Goal: Transaction & Acquisition: Purchase product/service

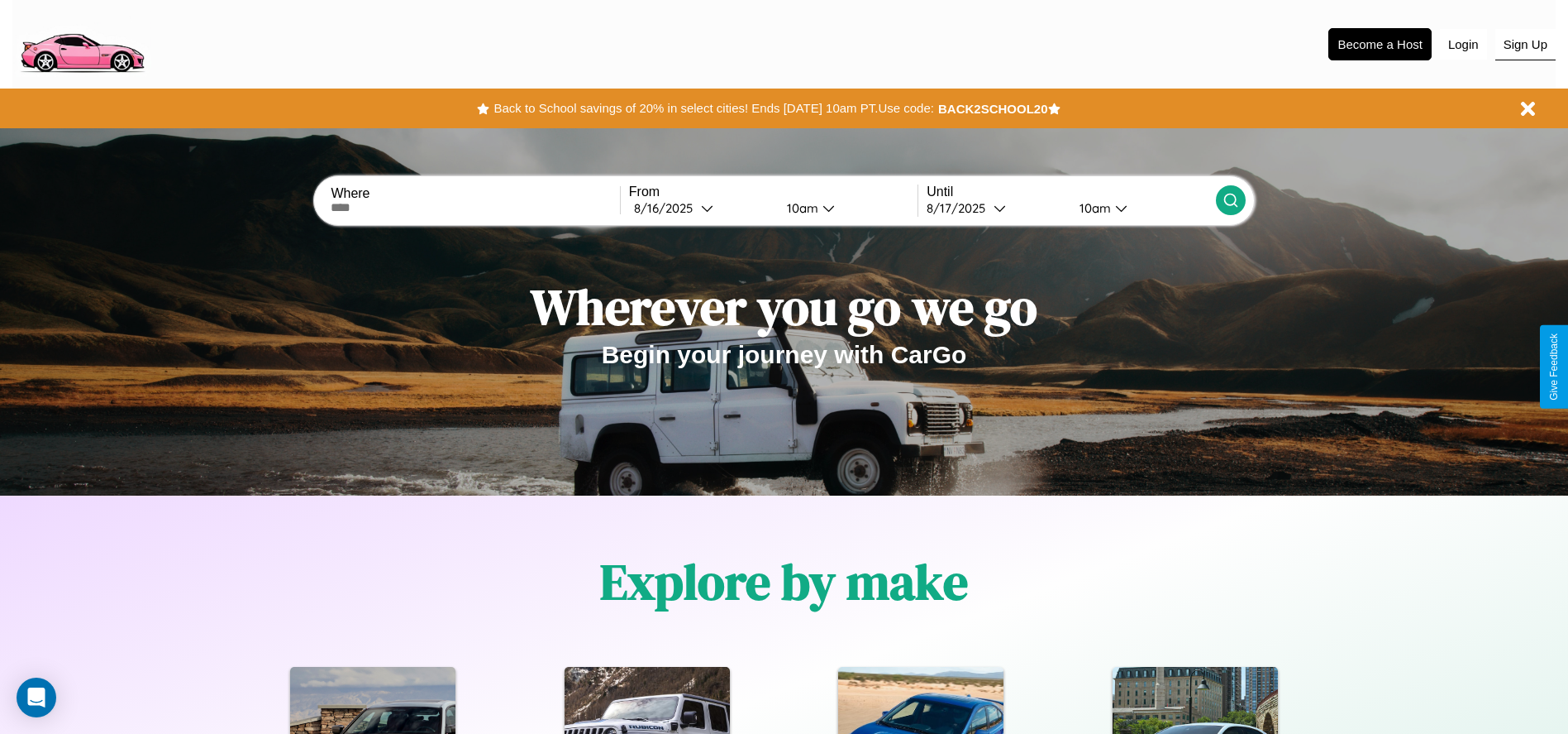
click at [1525, 44] on button "Sign Up" at bounding box center [1526, 44] width 61 height 32
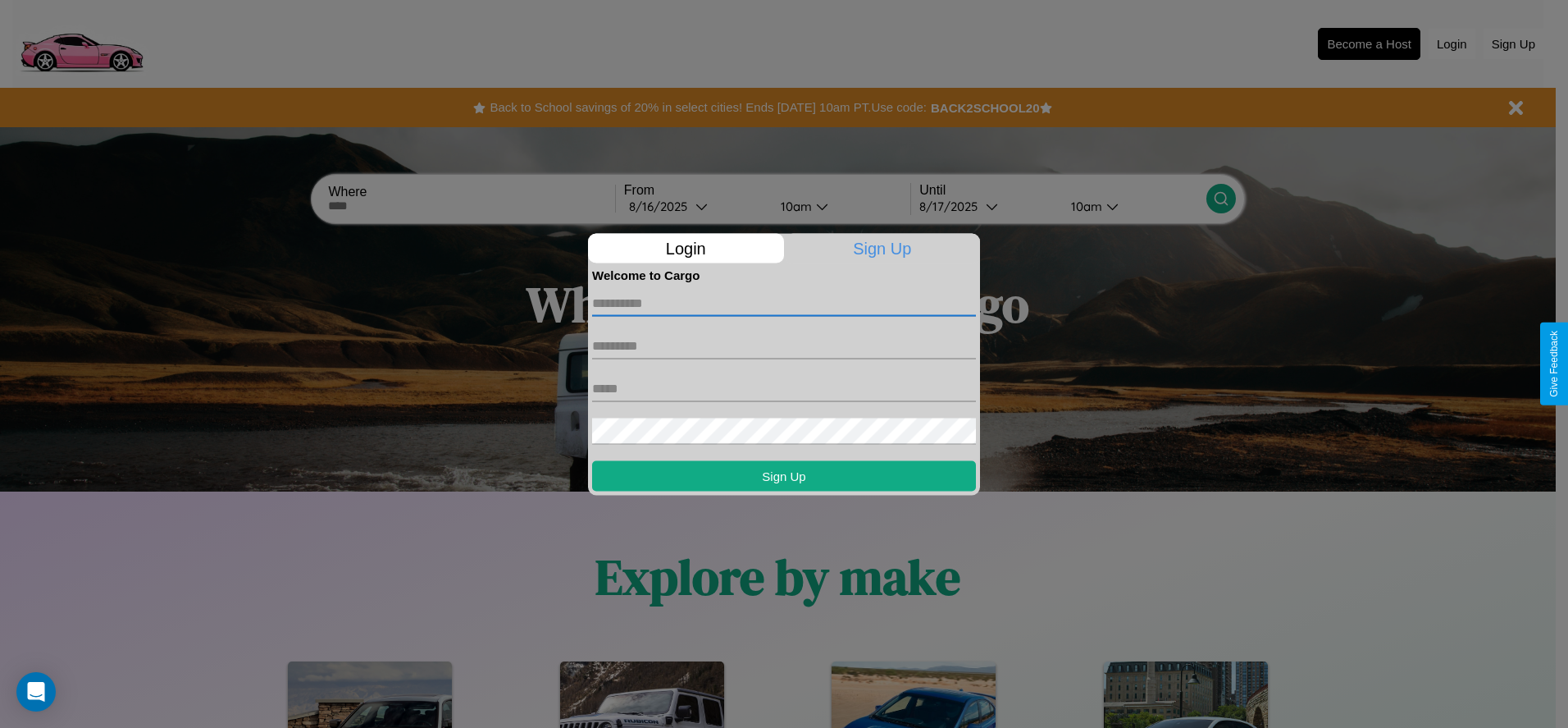
click at [784, 302] on input "text" at bounding box center [784, 303] width 383 height 27
type input "****"
click at [784, 345] on input "text" at bounding box center [784, 345] width 383 height 27
type input "*****"
click at [784, 388] on input "text" at bounding box center [784, 388] width 383 height 27
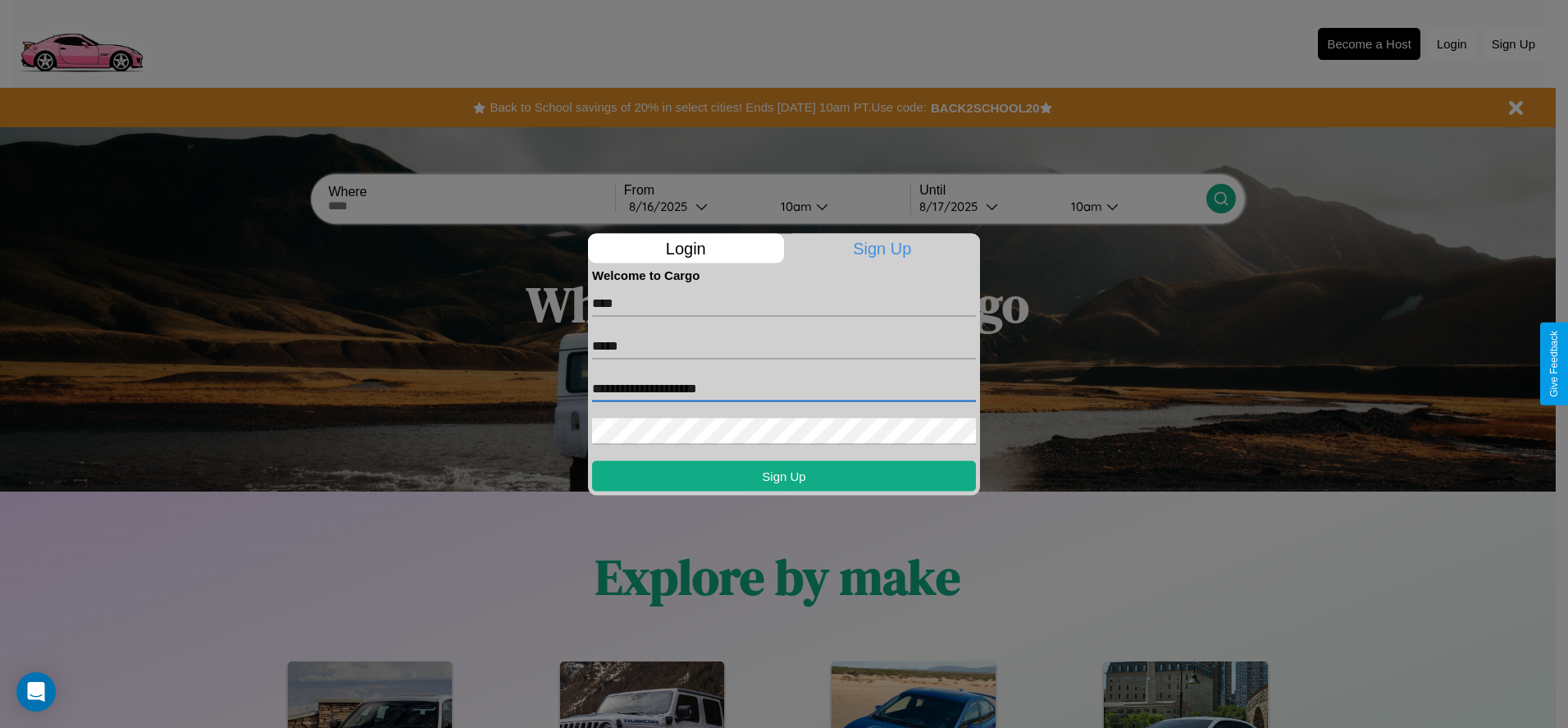
type input "**********"
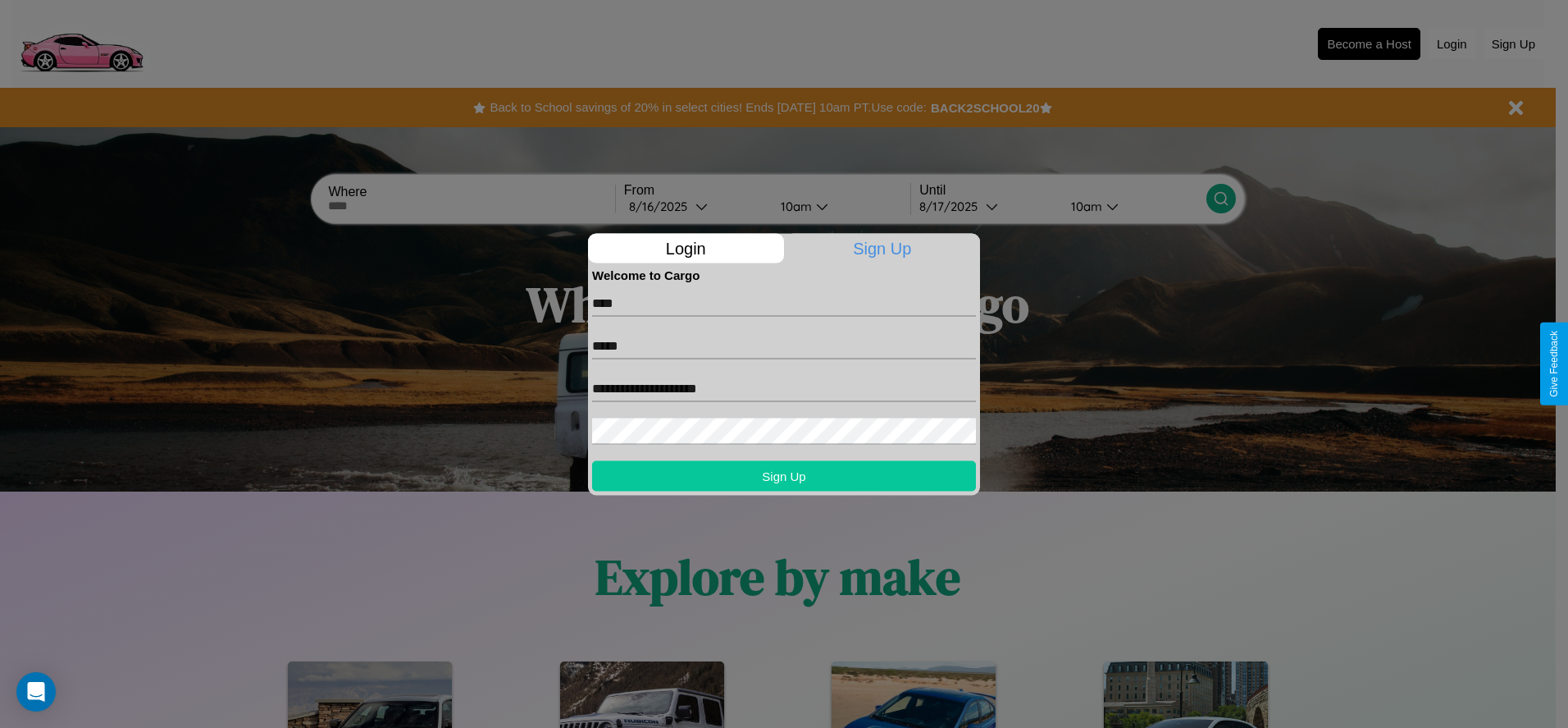
click at [784, 475] on button "Sign Up" at bounding box center [784, 475] width 383 height 31
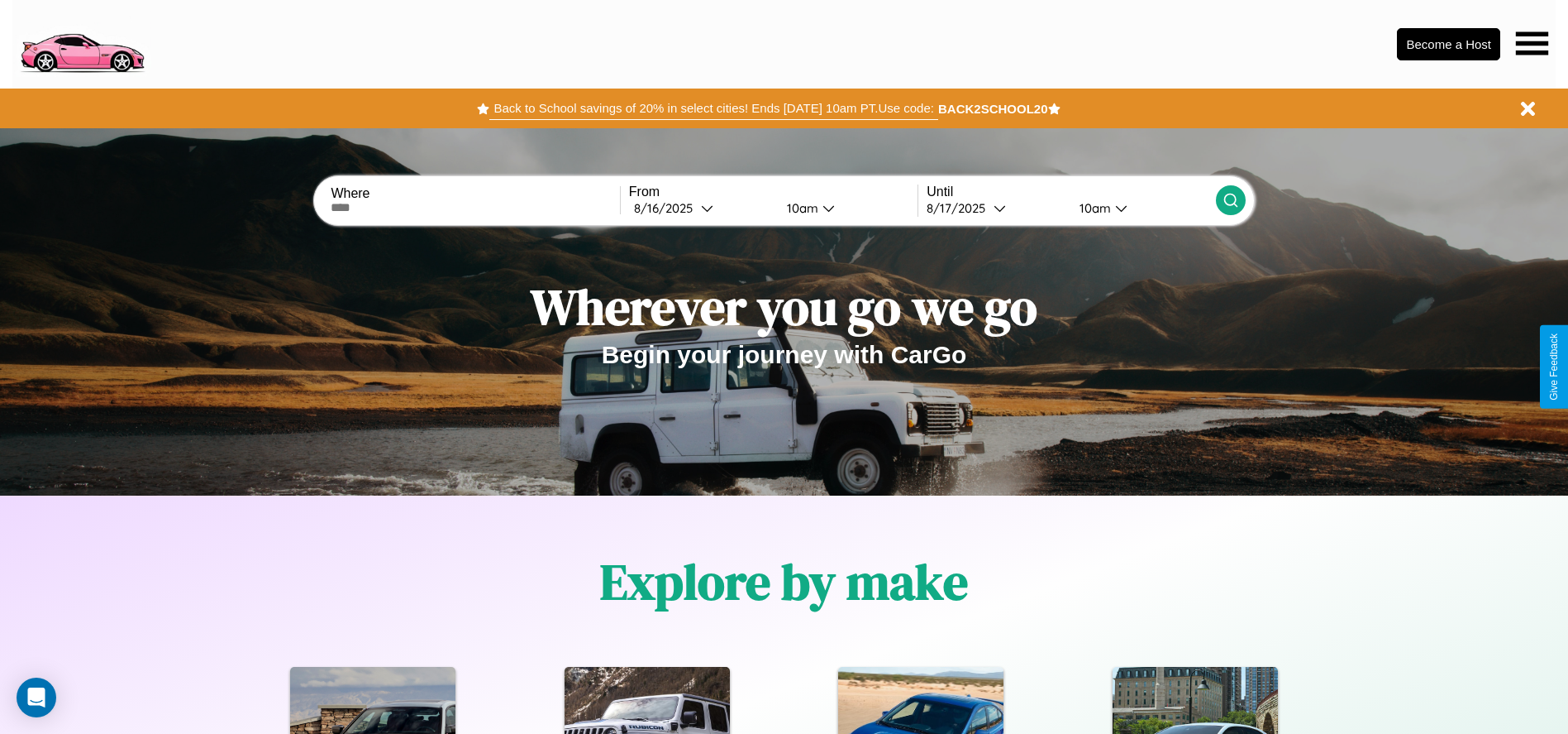
click at [713, 109] on button "Back to School savings of 20% in select cities! Ends 9/1 at 10am PT. Use code:" at bounding box center [713, 109] width 448 height 23
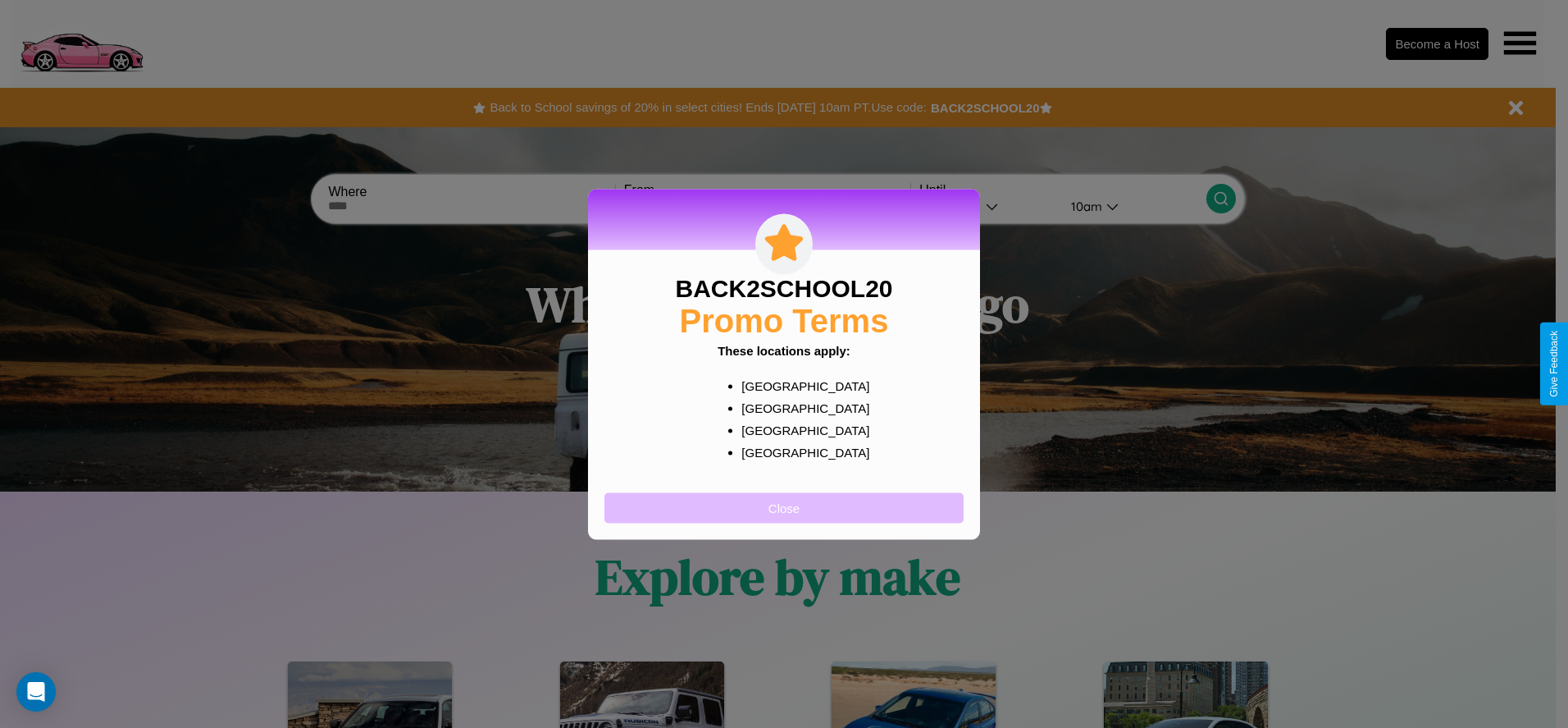
click at [784, 507] on button "Close" at bounding box center [784, 508] width 360 height 31
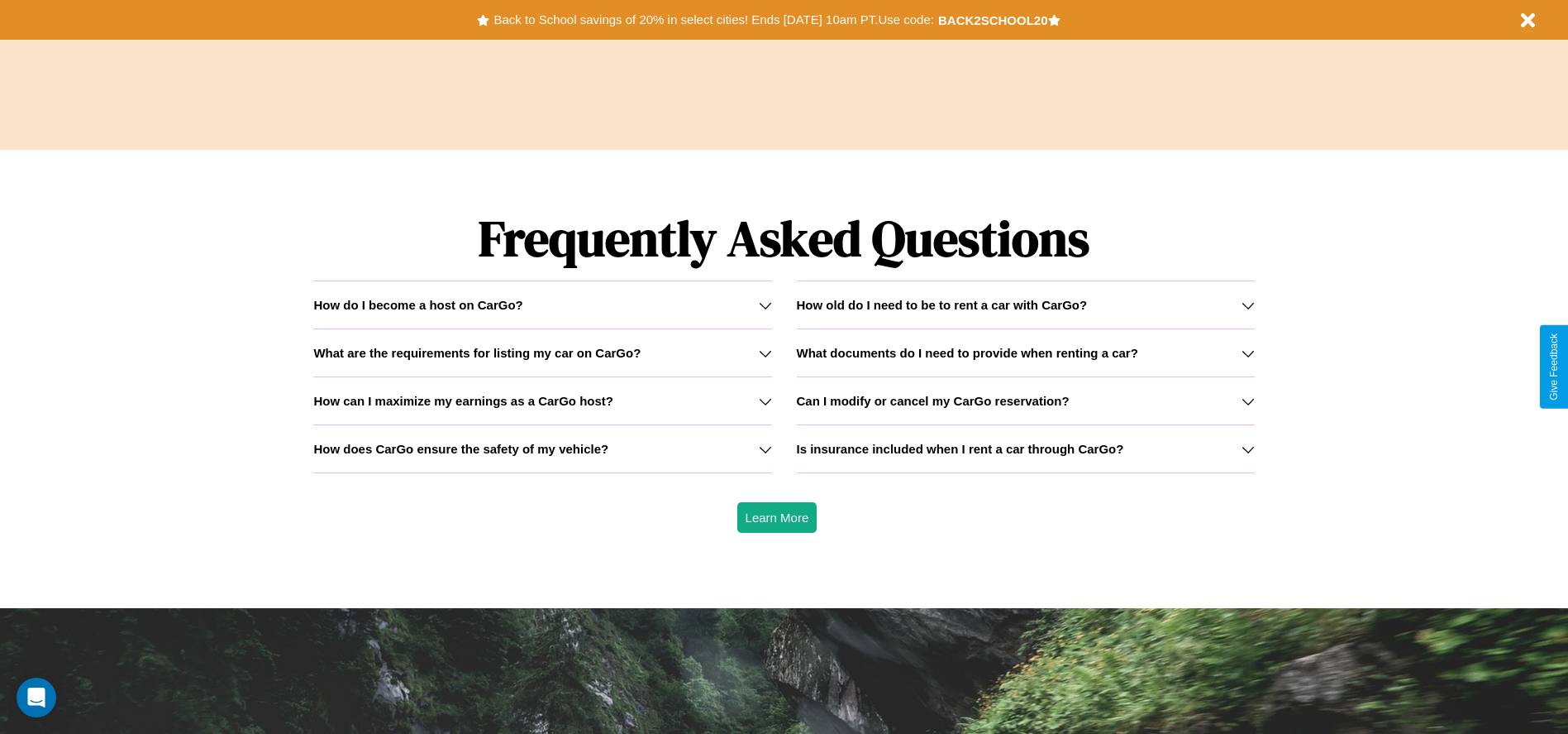
scroll to position [2373, 0]
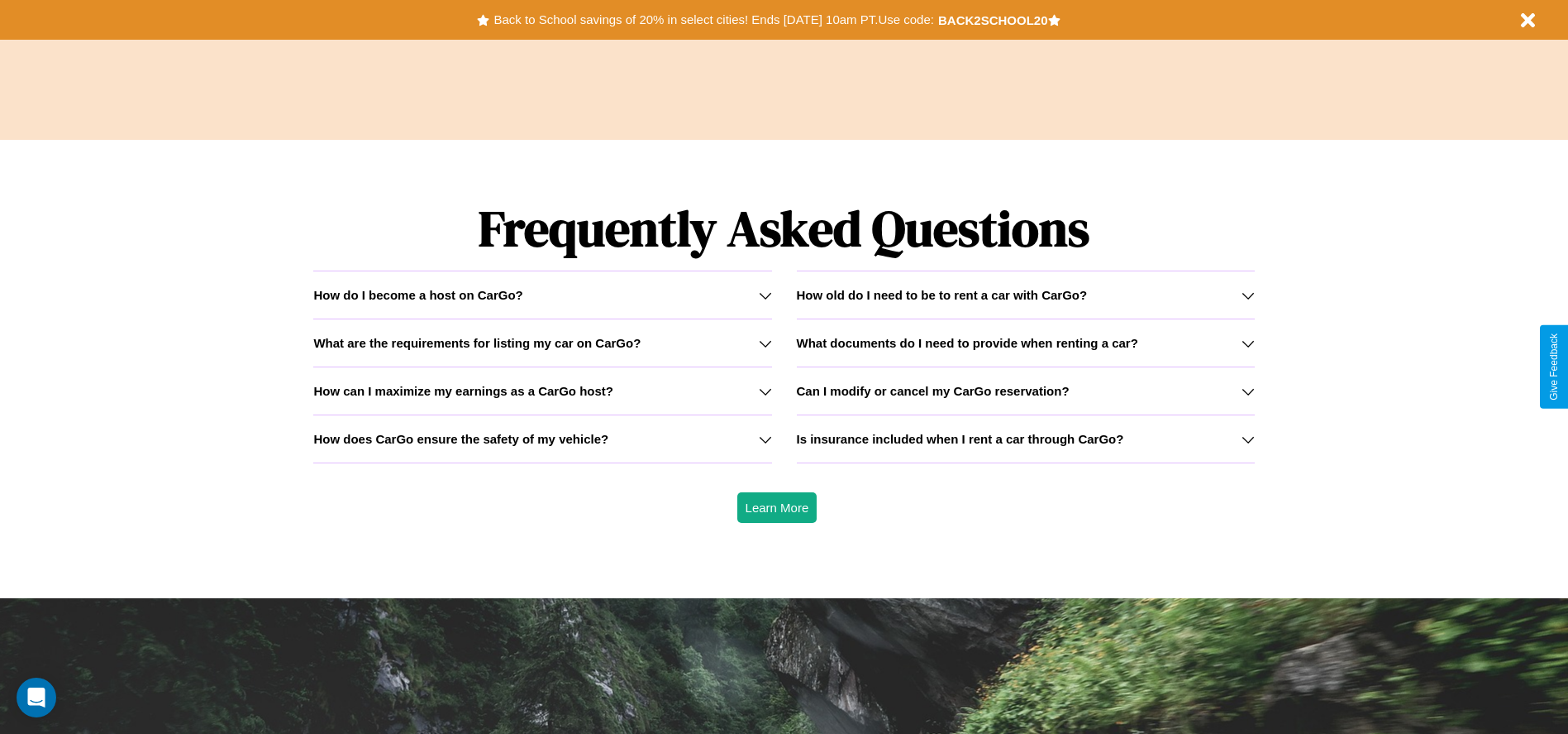
click at [1248, 294] on icon at bounding box center [1249, 295] width 13 height 13
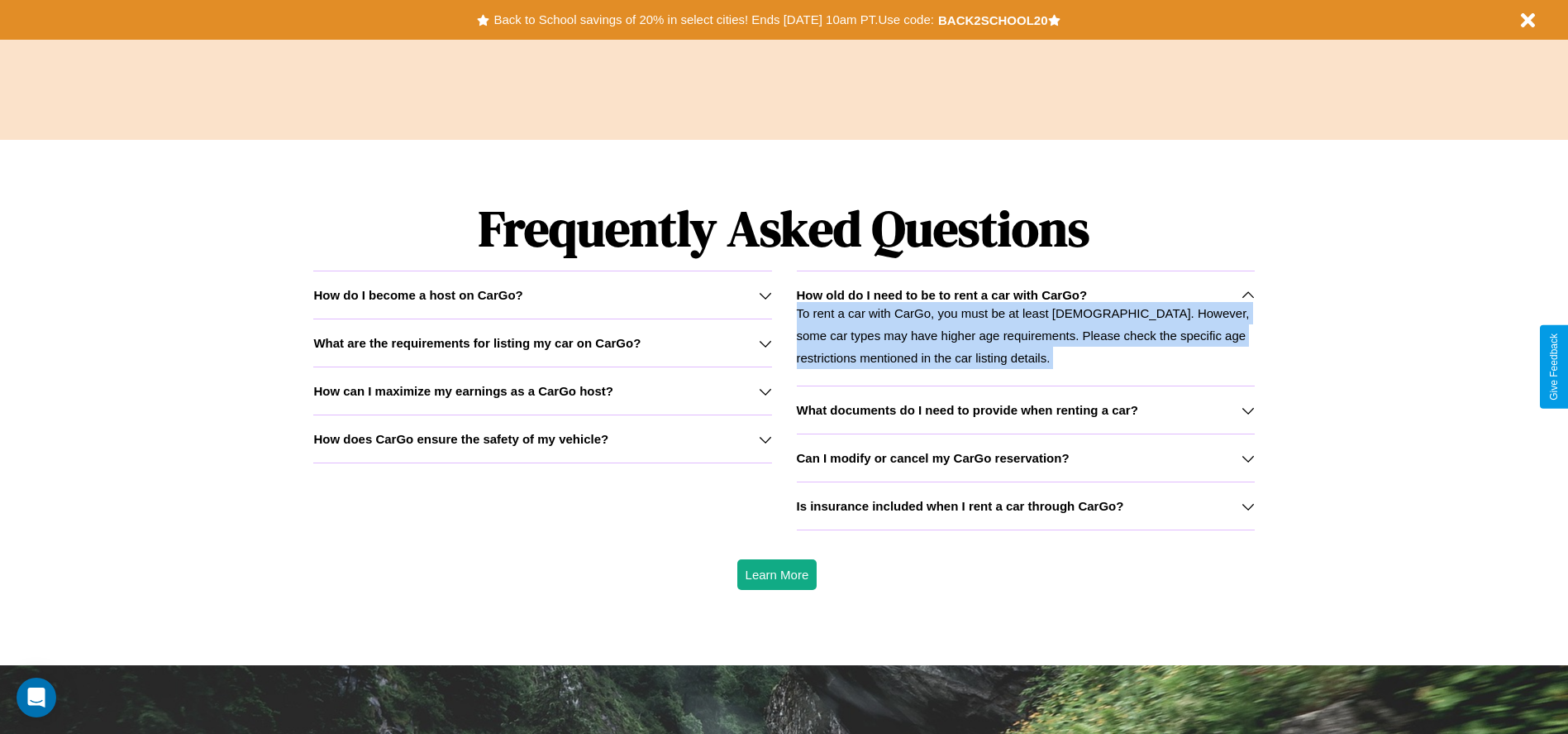
click at [1025, 328] on p "To rent a car with CarGo, you must be at least 21 years old. However, some car …" at bounding box center [1026, 336] width 458 height 67
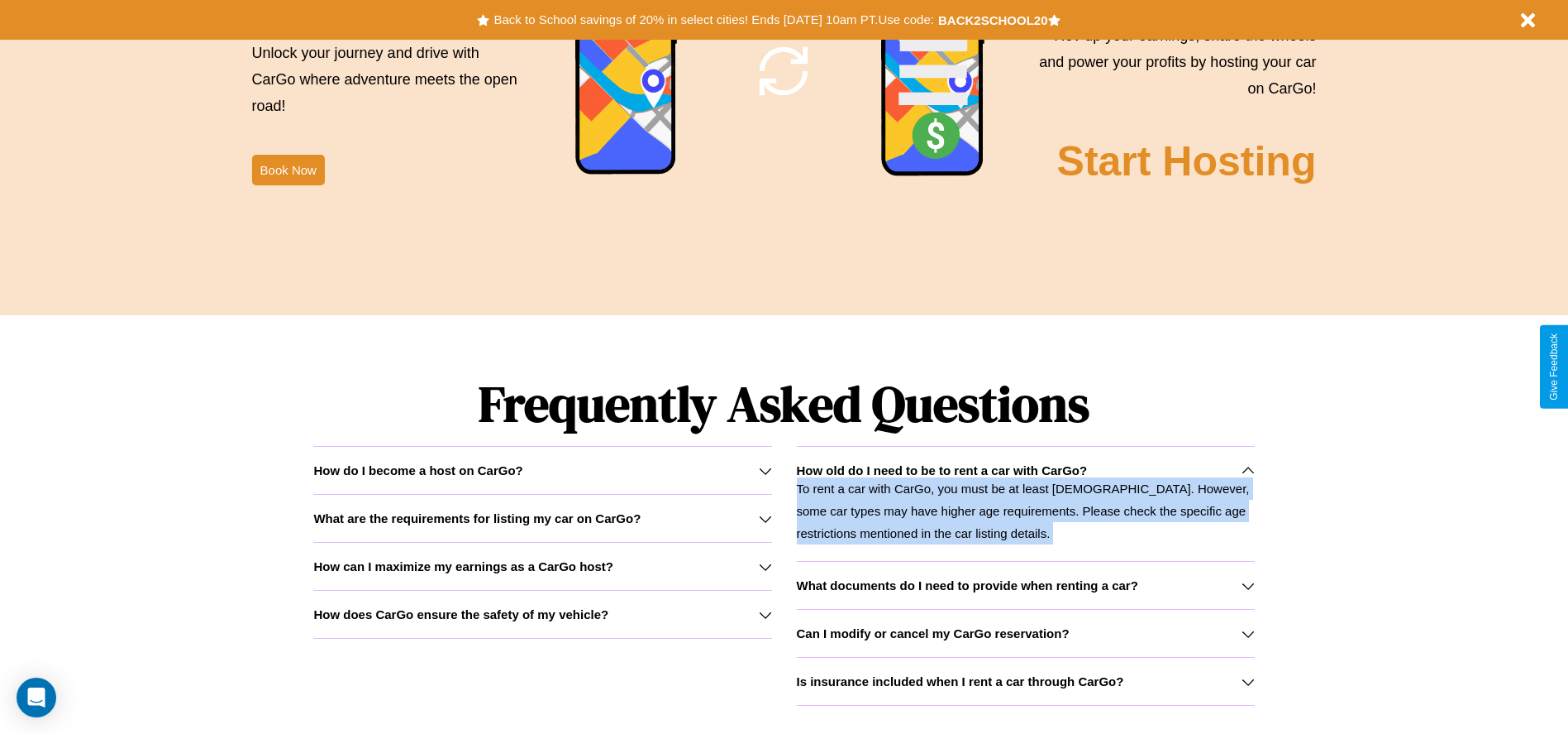
scroll to position [0, 0]
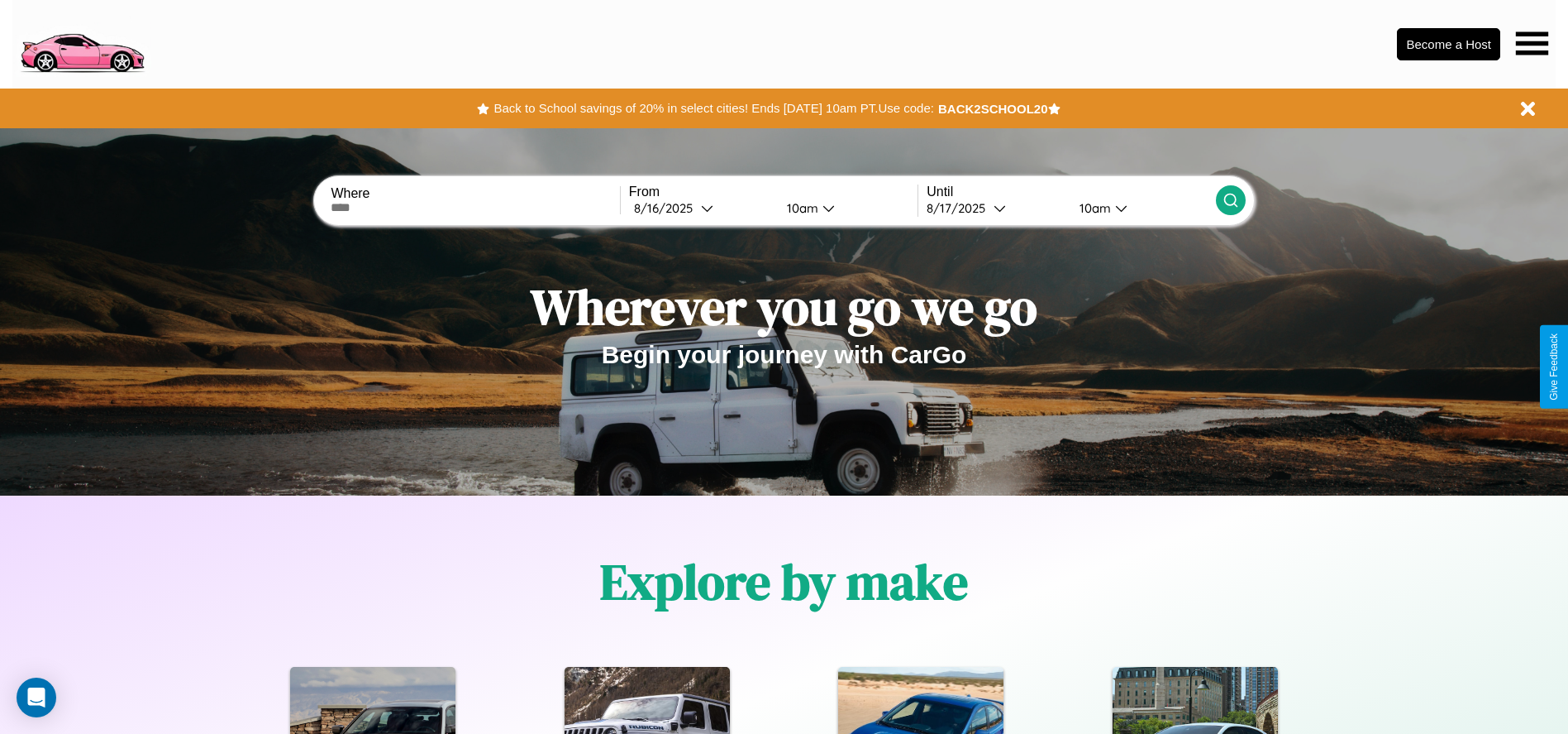
click at [475, 208] on input "text" at bounding box center [475, 208] width 288 height 13
type input "**********"
click at [701, 208] on div "8 / 16 / 2025" at bounding box center [668, 208] width 67 height 15
select select "*"
select select "****"
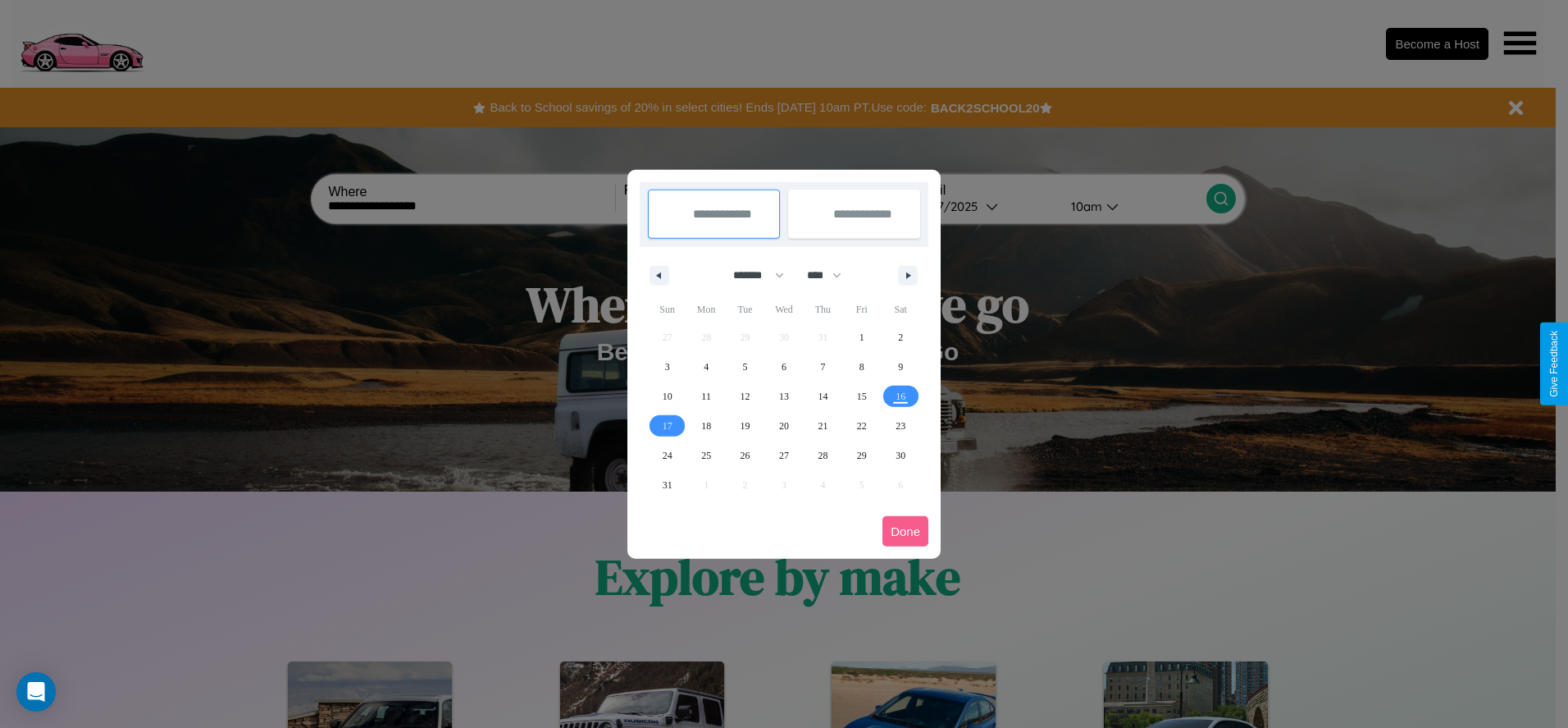
drag, startPoint x: 752, startPoint y: 275, endPoint x: 784, endPoint y: 329, distance: 62.8
click at [752, 275] on select "******* ******** ***** ***** *** **** **** ****** ********* ******* ******** **…" at bounding box center [755, 275] width 70 height 27
select select "*"
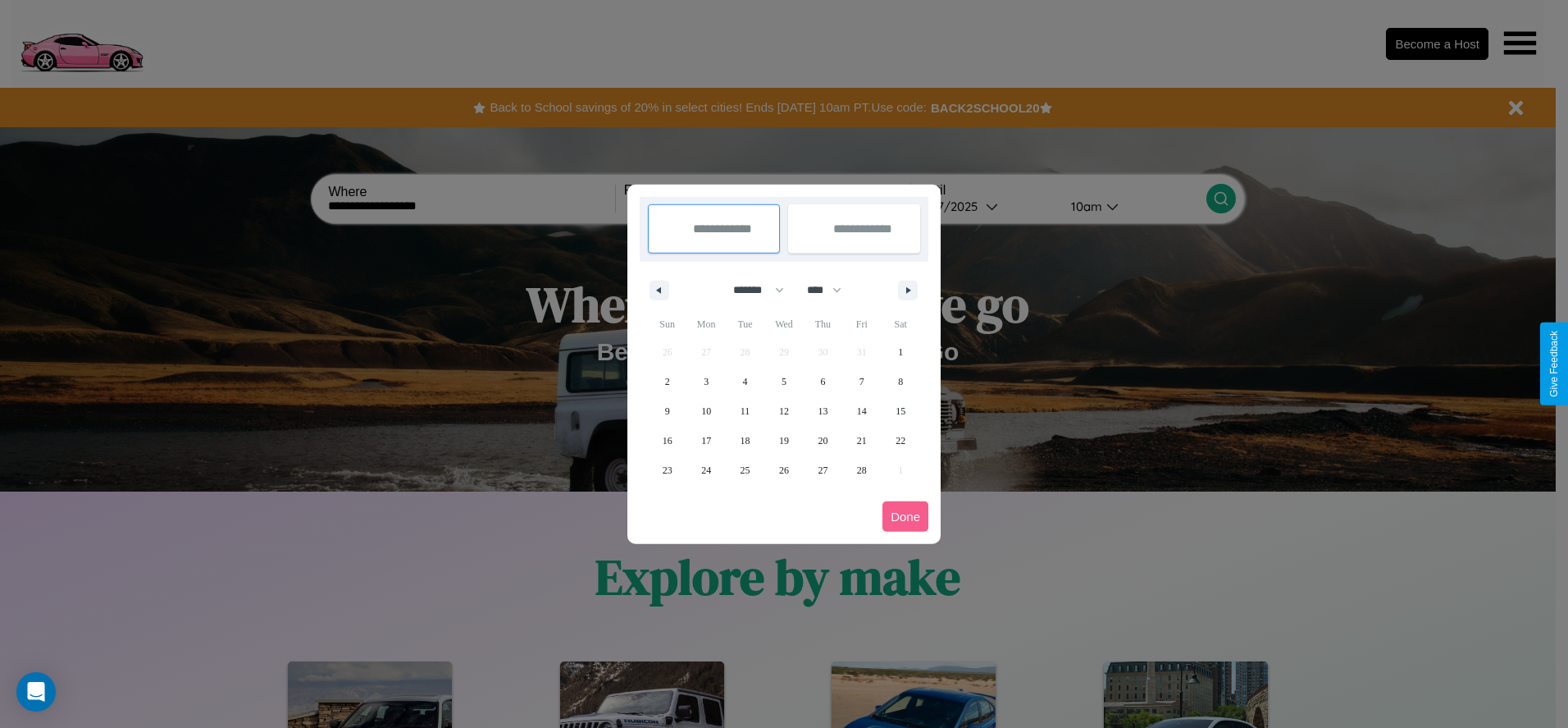
drag, startPoint x: 832, startPoint y: 290, endPoint x: 784, endPoint y: 329, distance: 61.8
click at [832, 290] on select "**** **** **** **** **** **** **** **** **** **** **** **** **** **** **** ****…" at bounding box center [824, 290] width 50 height 27
select select "****"
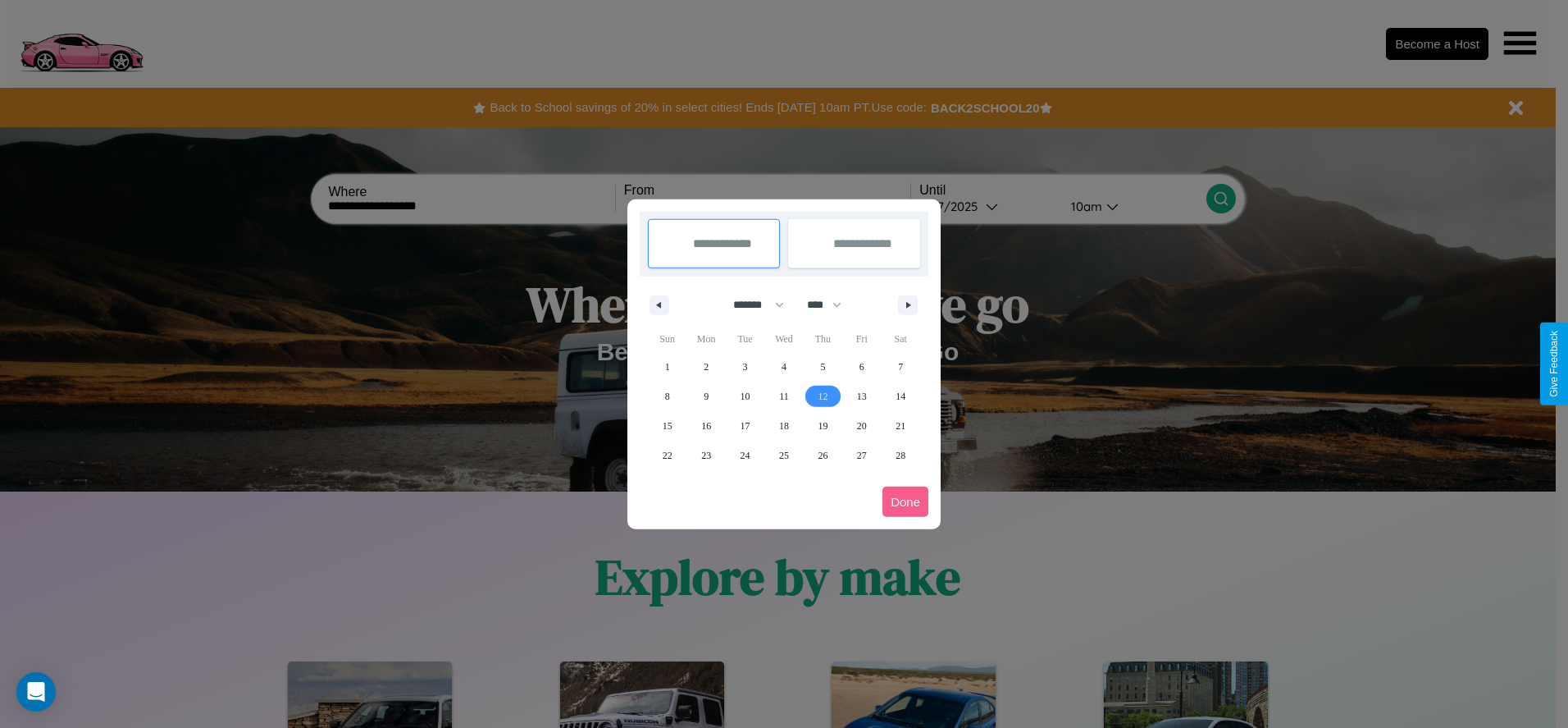
click at [822, 395] on span "12" at bounding box center [822, 396] width 10 height 30
type input "**********"
click at [900, 425] on span "21" at bounding box center [900, 426] width 10 height 30
type input "**********"
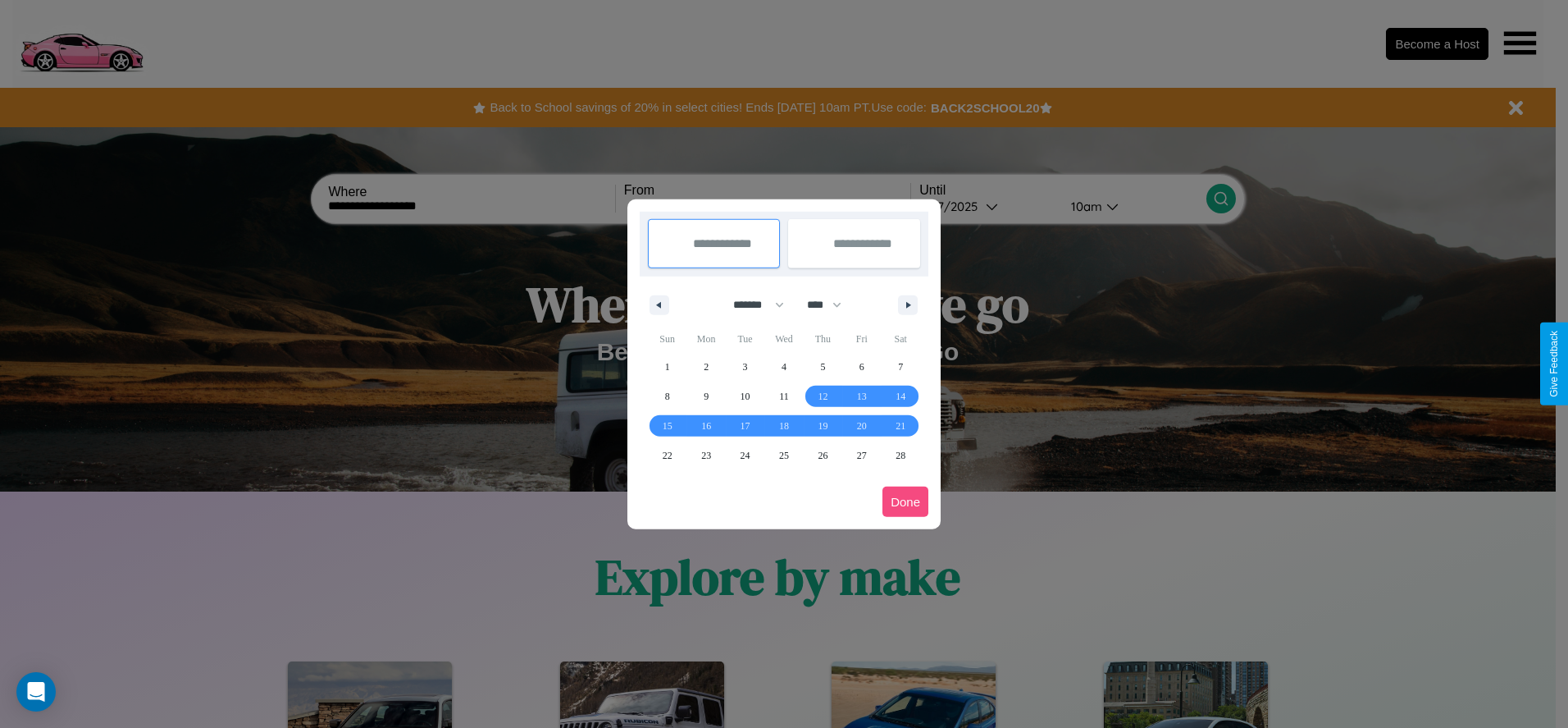
click at [905, 501] on button "Done" at bounding box center [905, 502] width 46 height 31
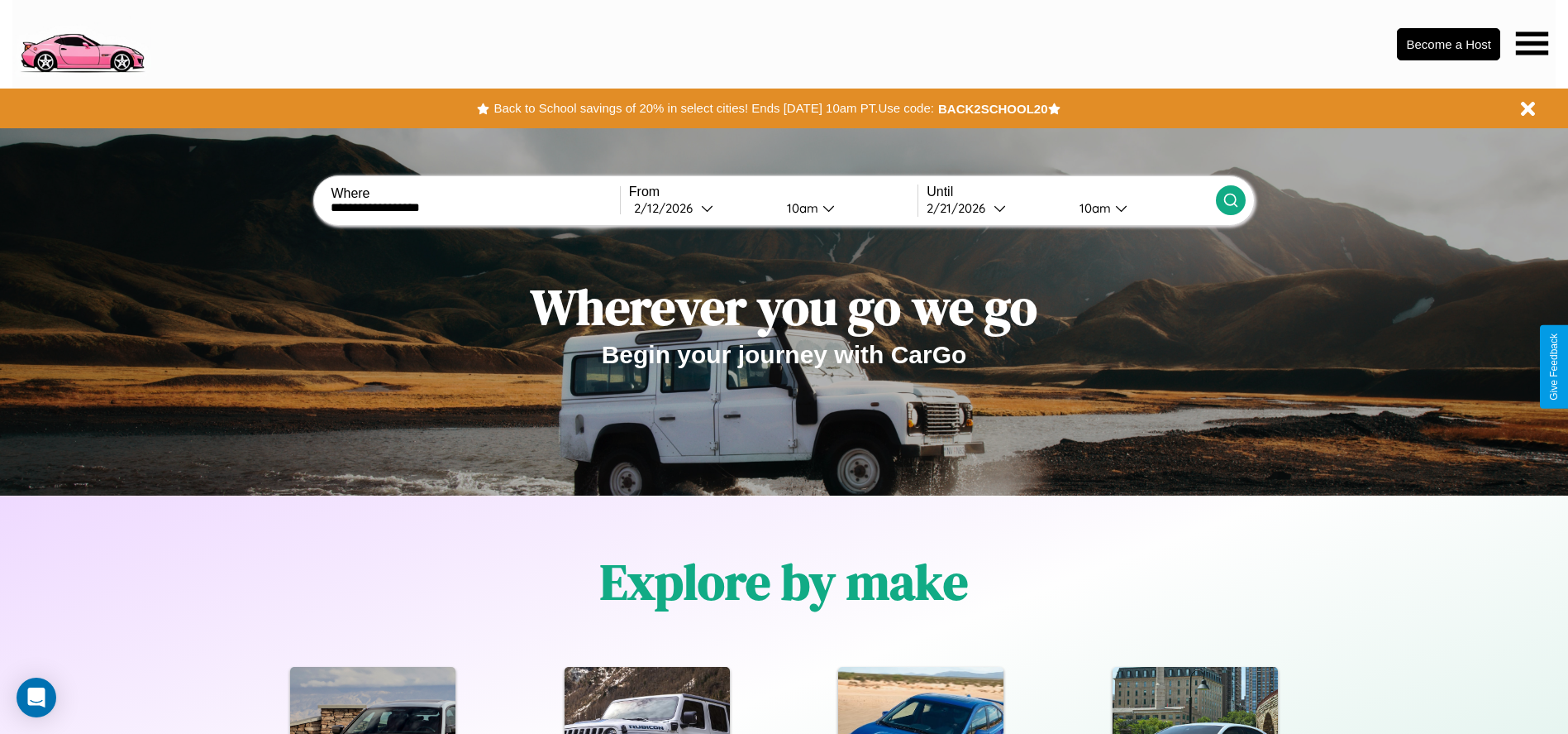
click at [1231, 200] on icon at bounding box center [1231, 199] width 16 height 16
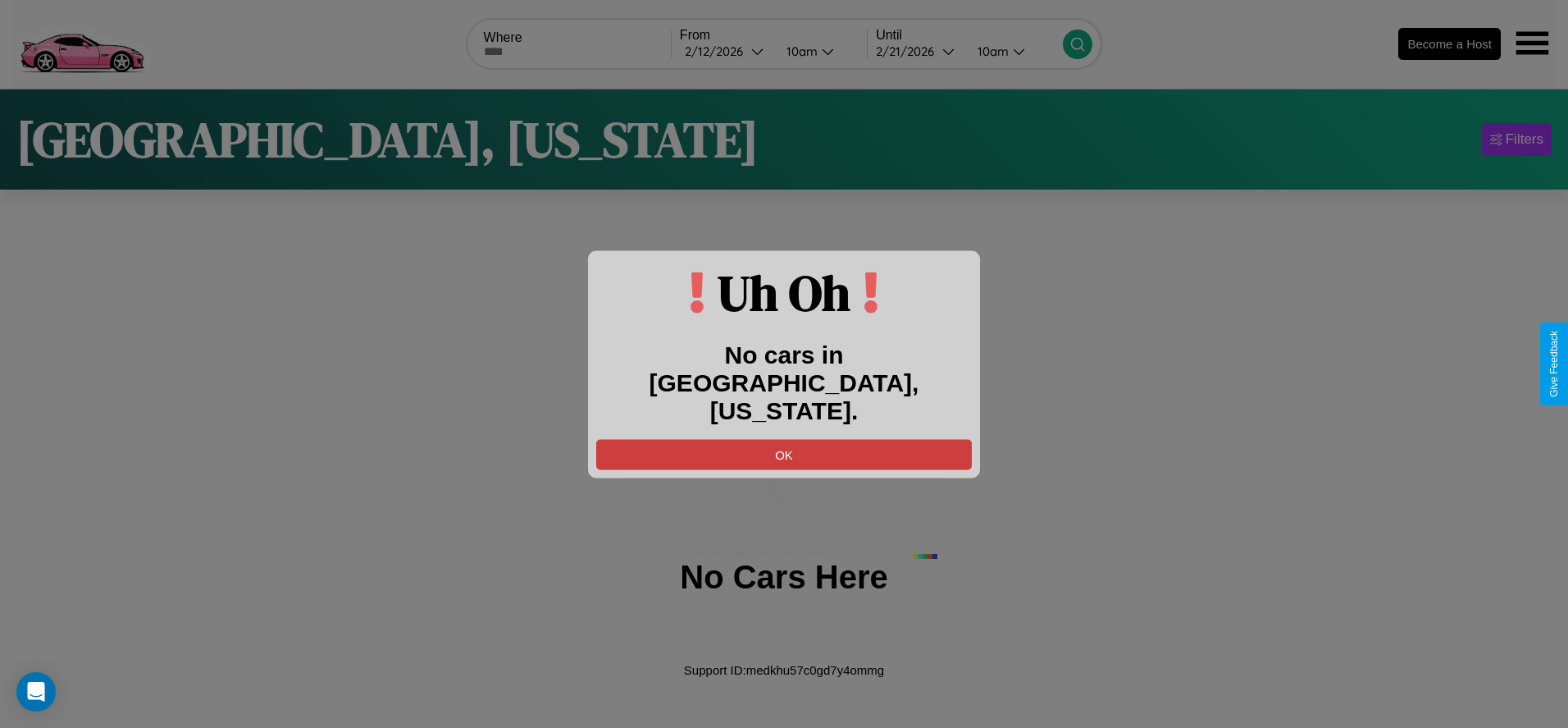
click at [784, 439] on button "OK" at bounding box center [784, 454] width 376 height 31
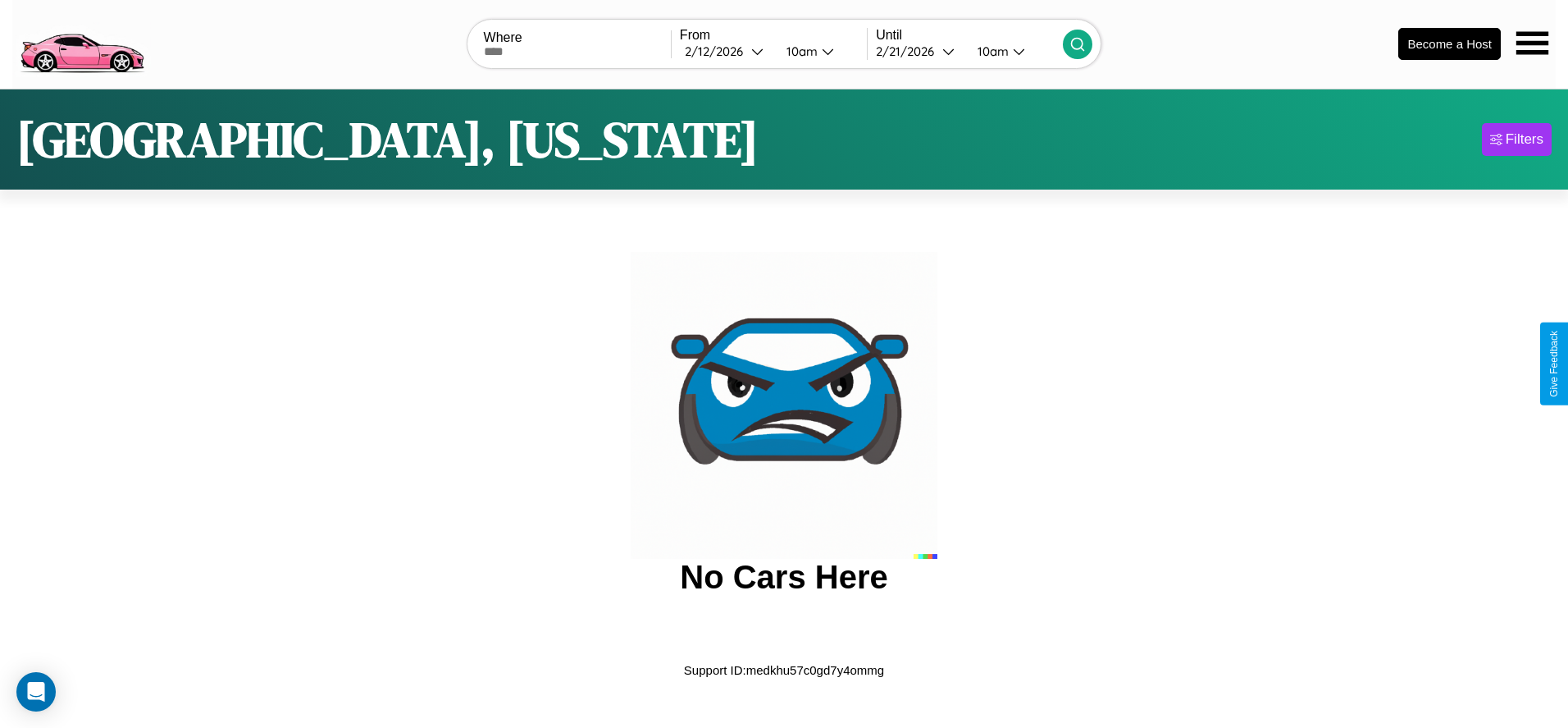
click at [81, 42] on img at bounding box center [81, 43] width 138 height 69
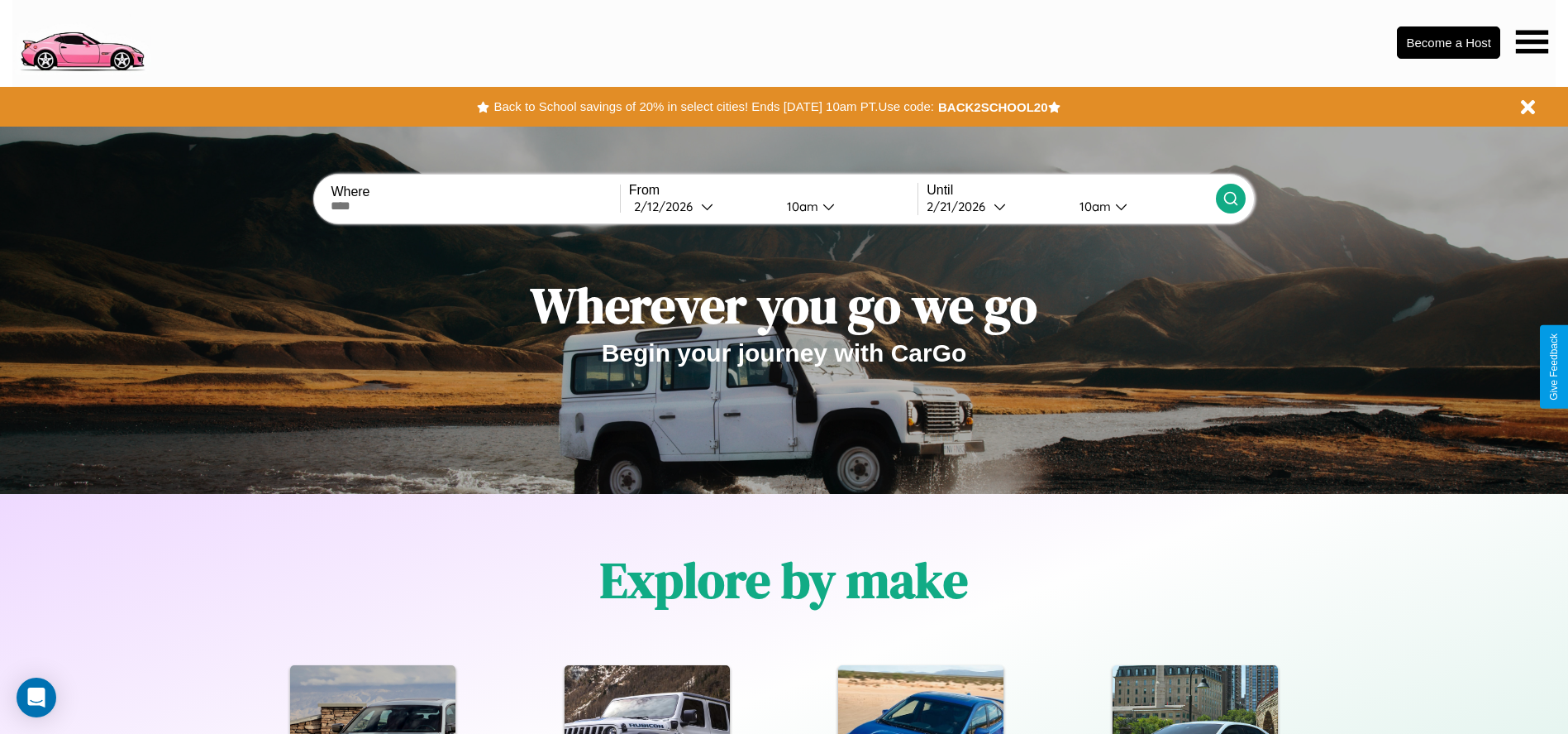
scroll to position [343, 0]
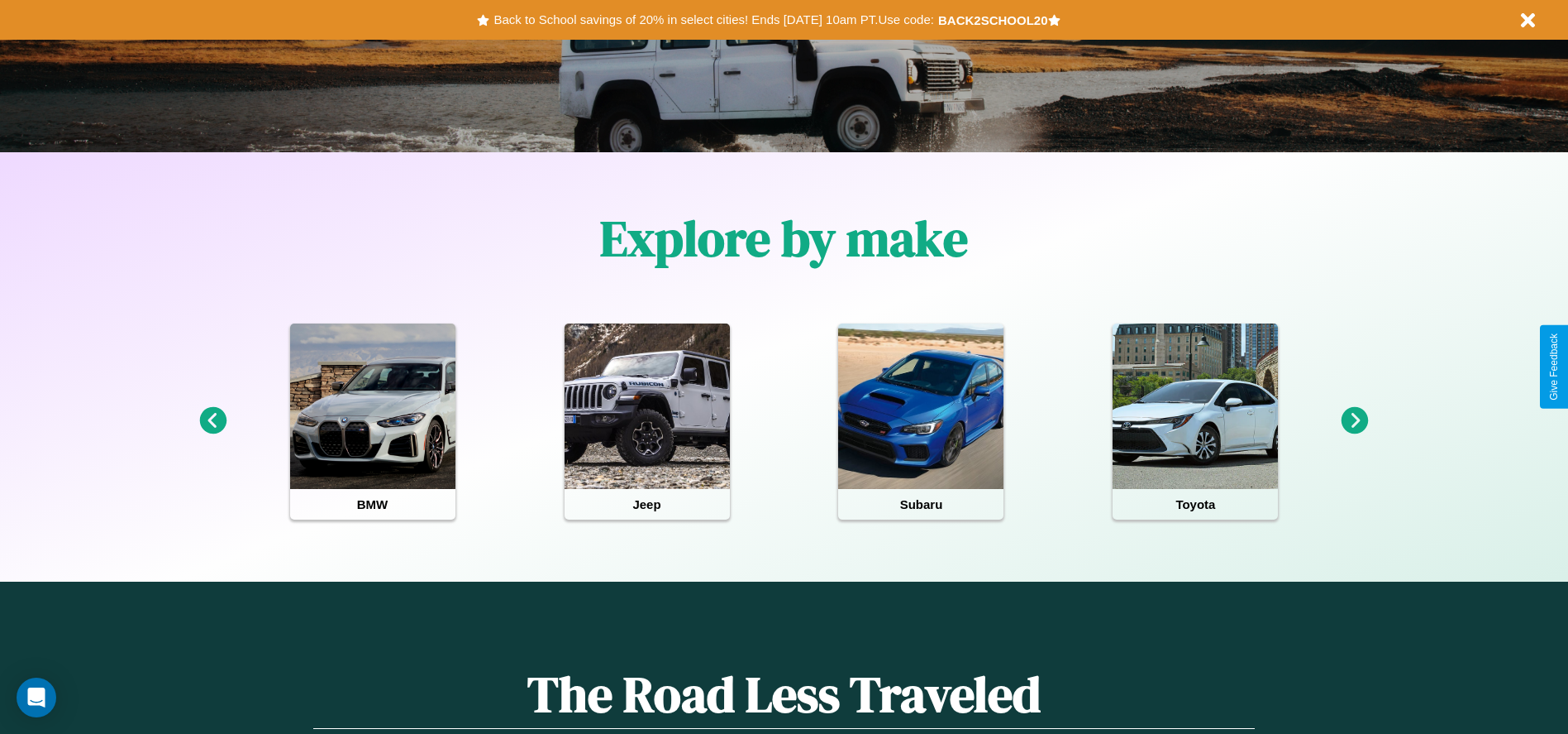
click at [1355, 421] on icon at bounding box center [1356, 420] width 27 height 27
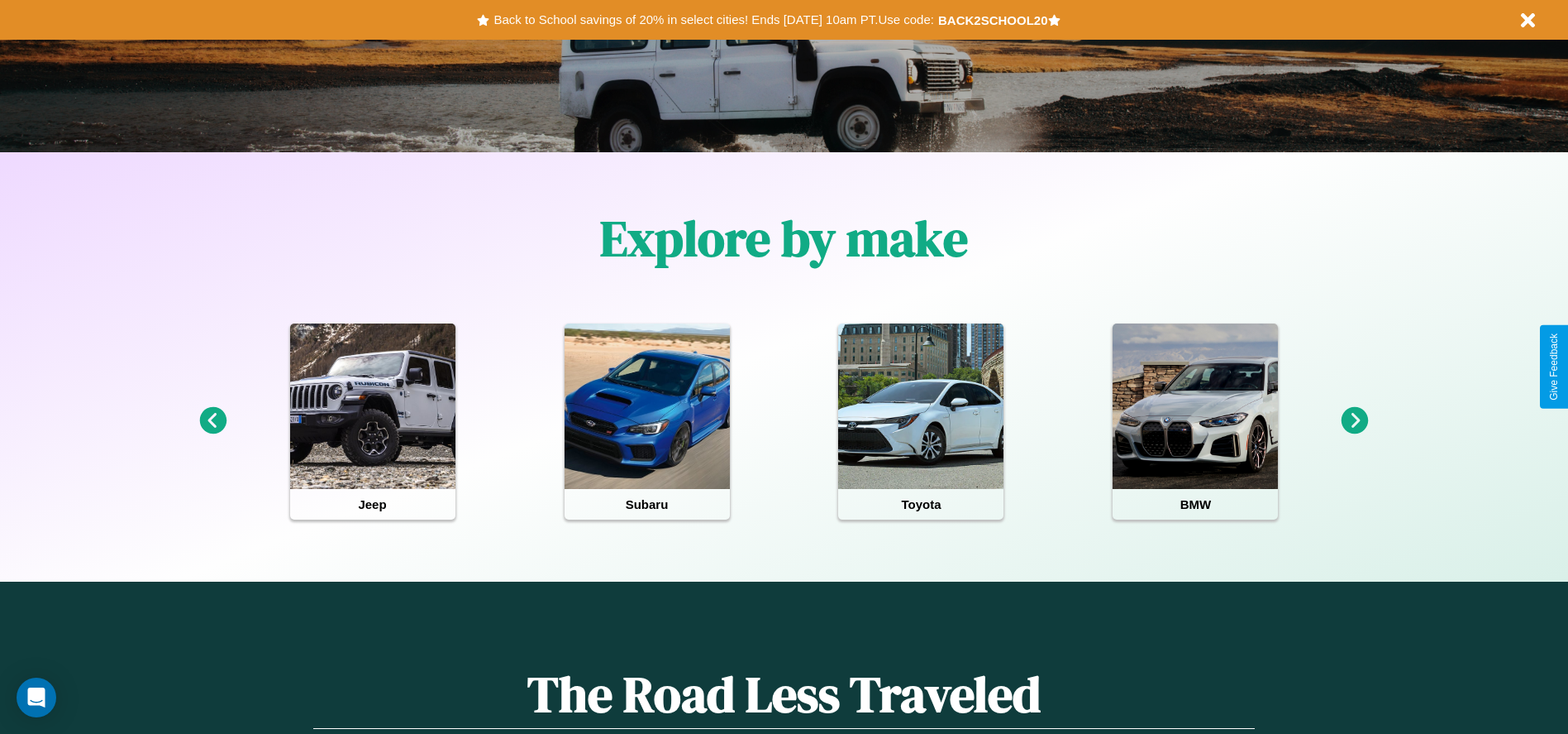
click at [1355, 421] on icon at bounding box center [1356, 420] width 27 height 27
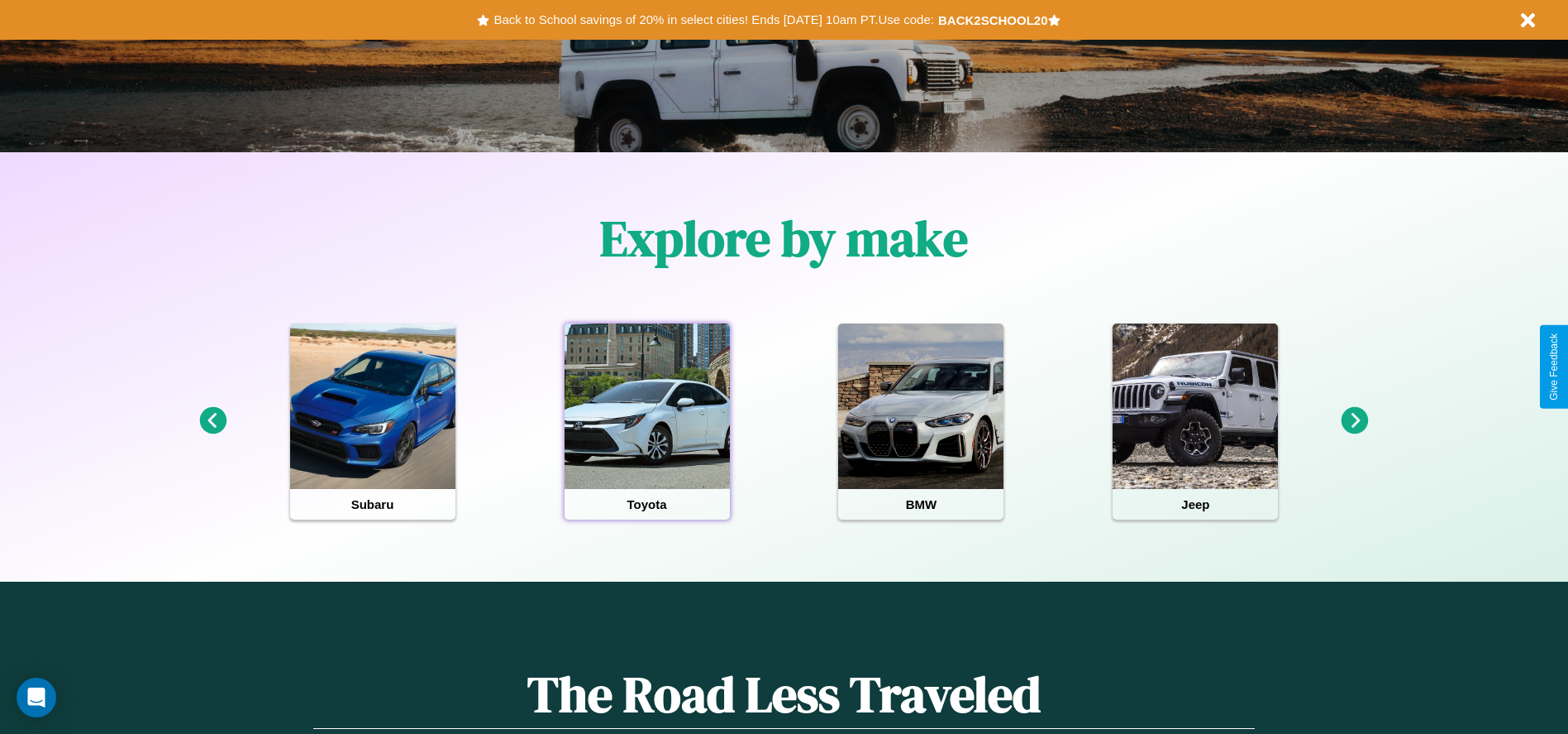
click at [646, 421] on div at bounding box center [647, 406] width 165 height 165
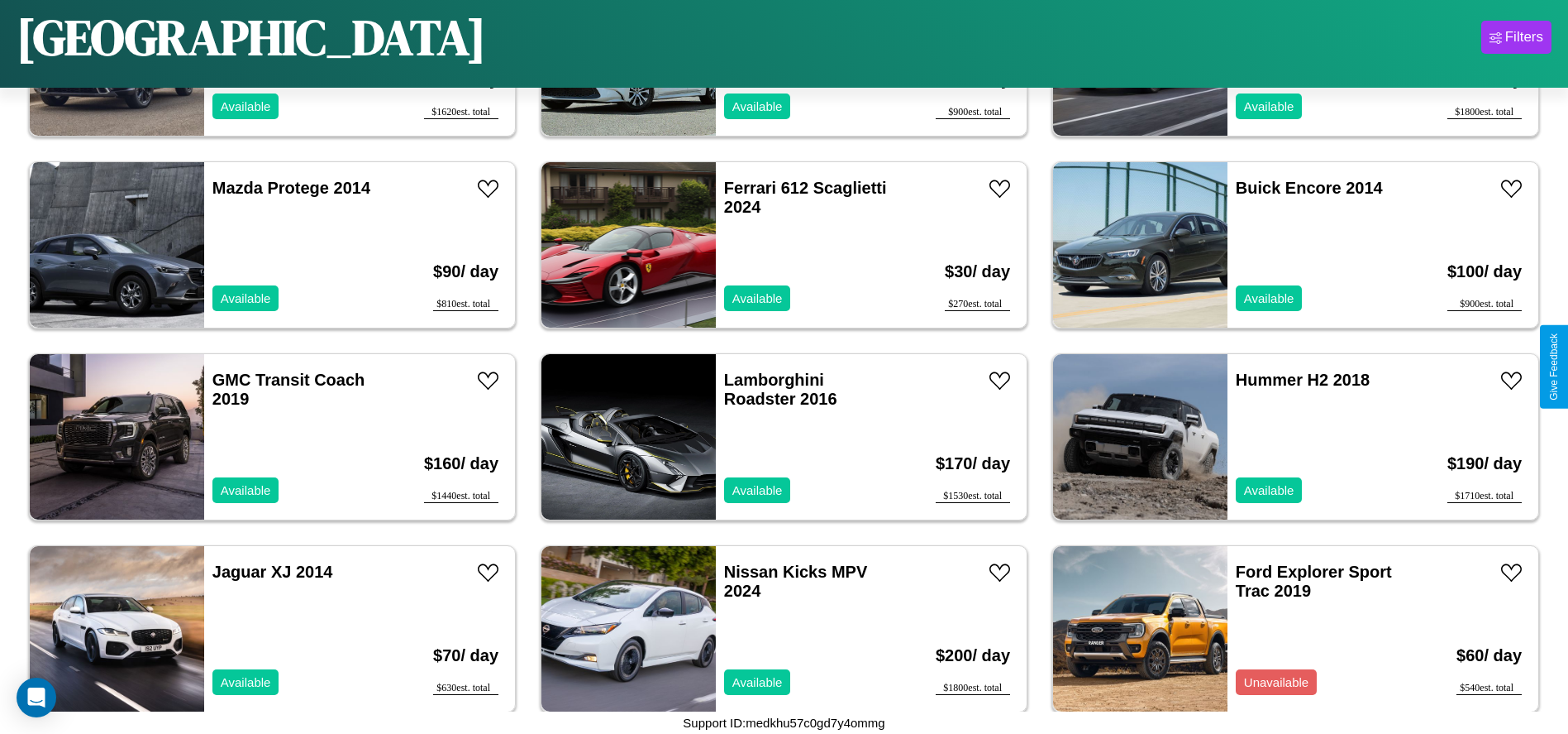
scroll to position [8437, 0]
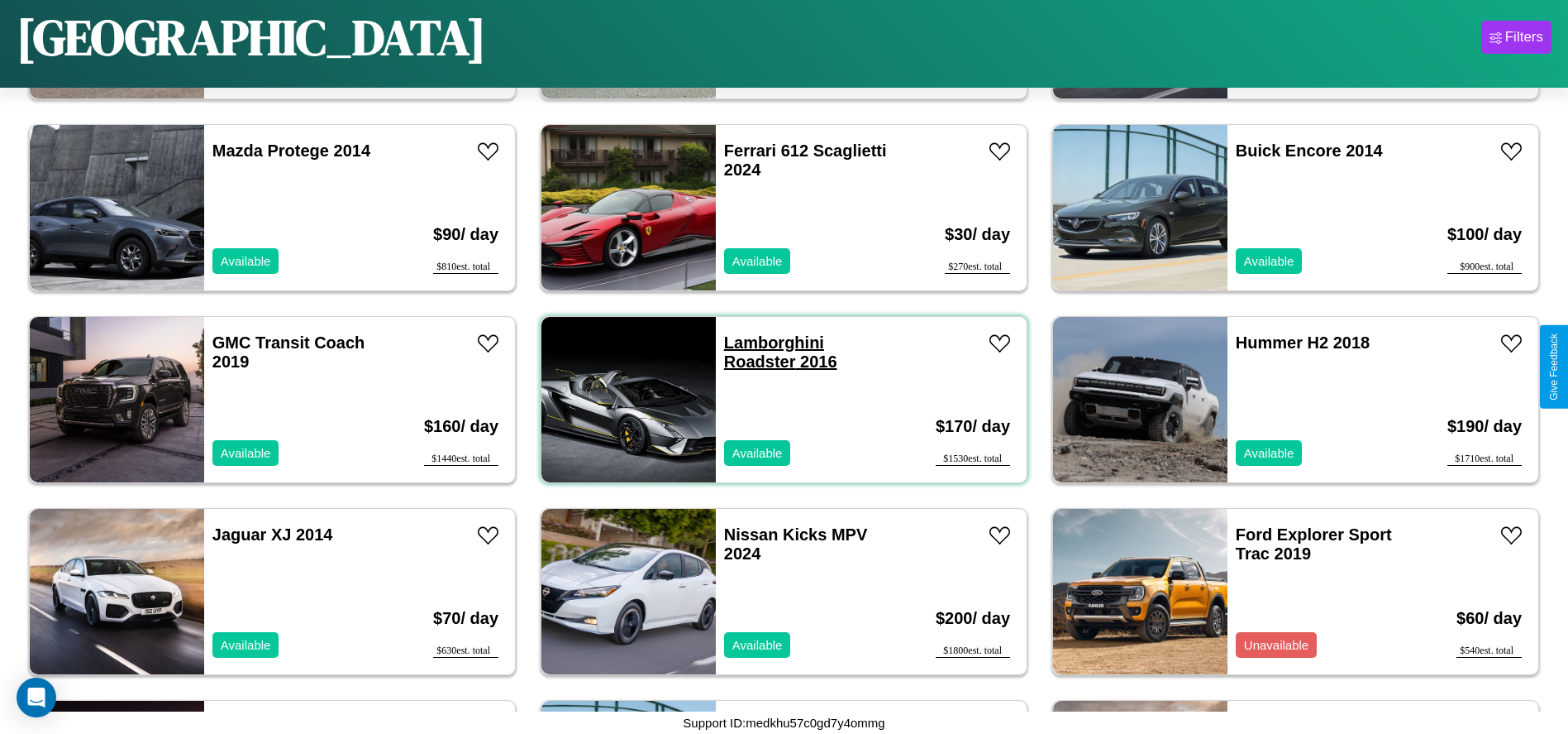
click at [768, 342] on link "Lamborghini Roadster 2016" at bounding box center [781, 352] width 113 height 38
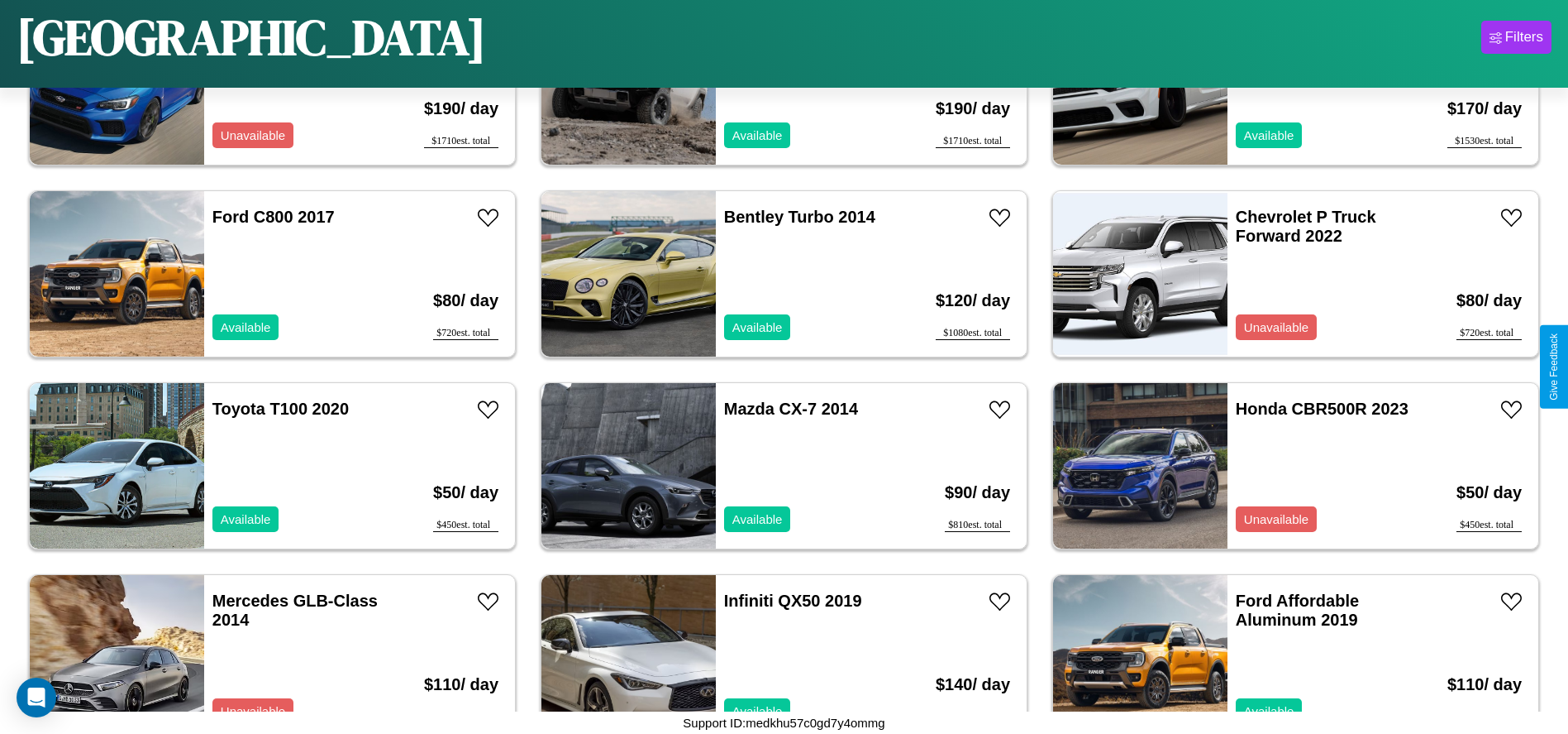
scroll to position [5366, 0]
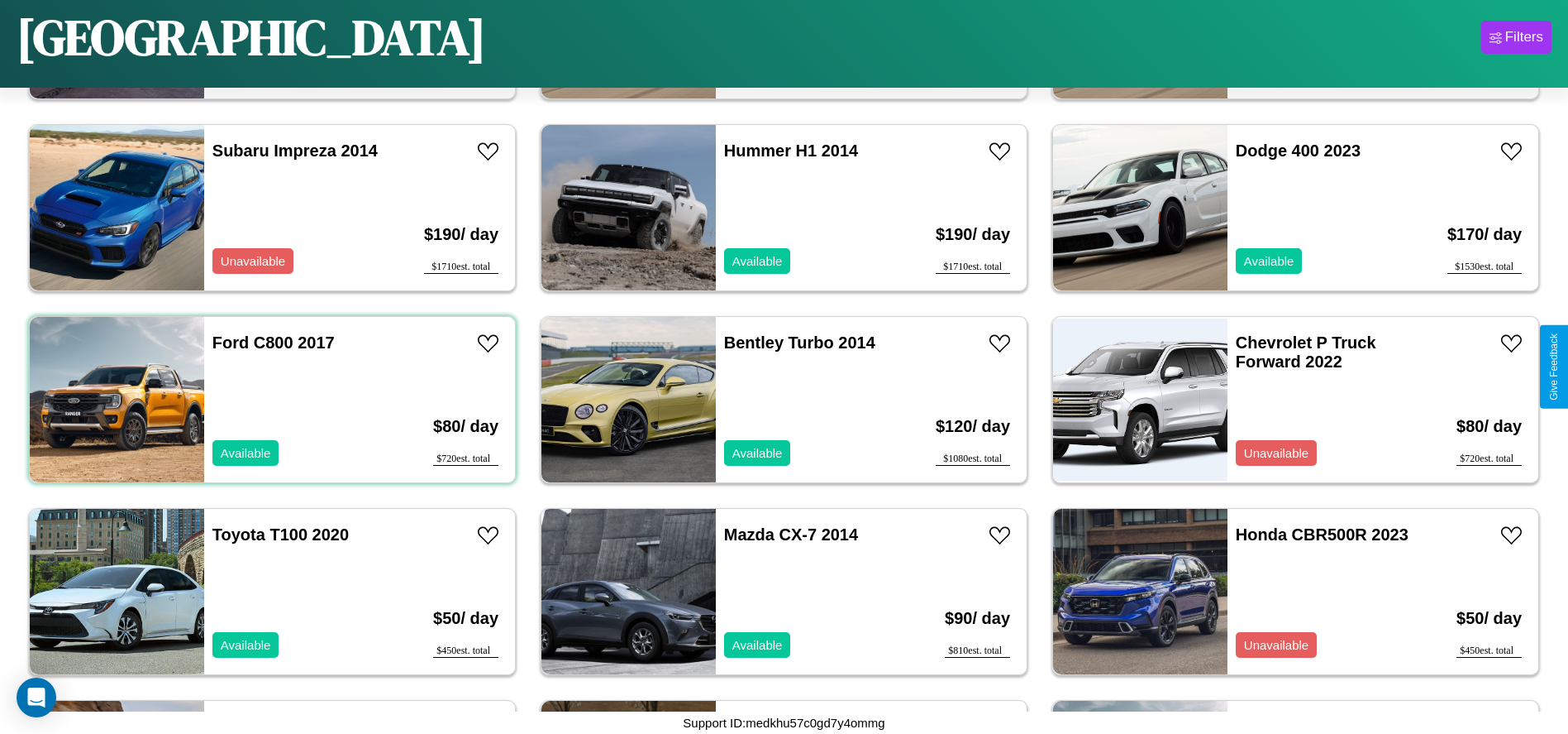
click at [270, 399] on div "Ford C800 2017 Available" at bounding box center [299, 399] width 191 height 165
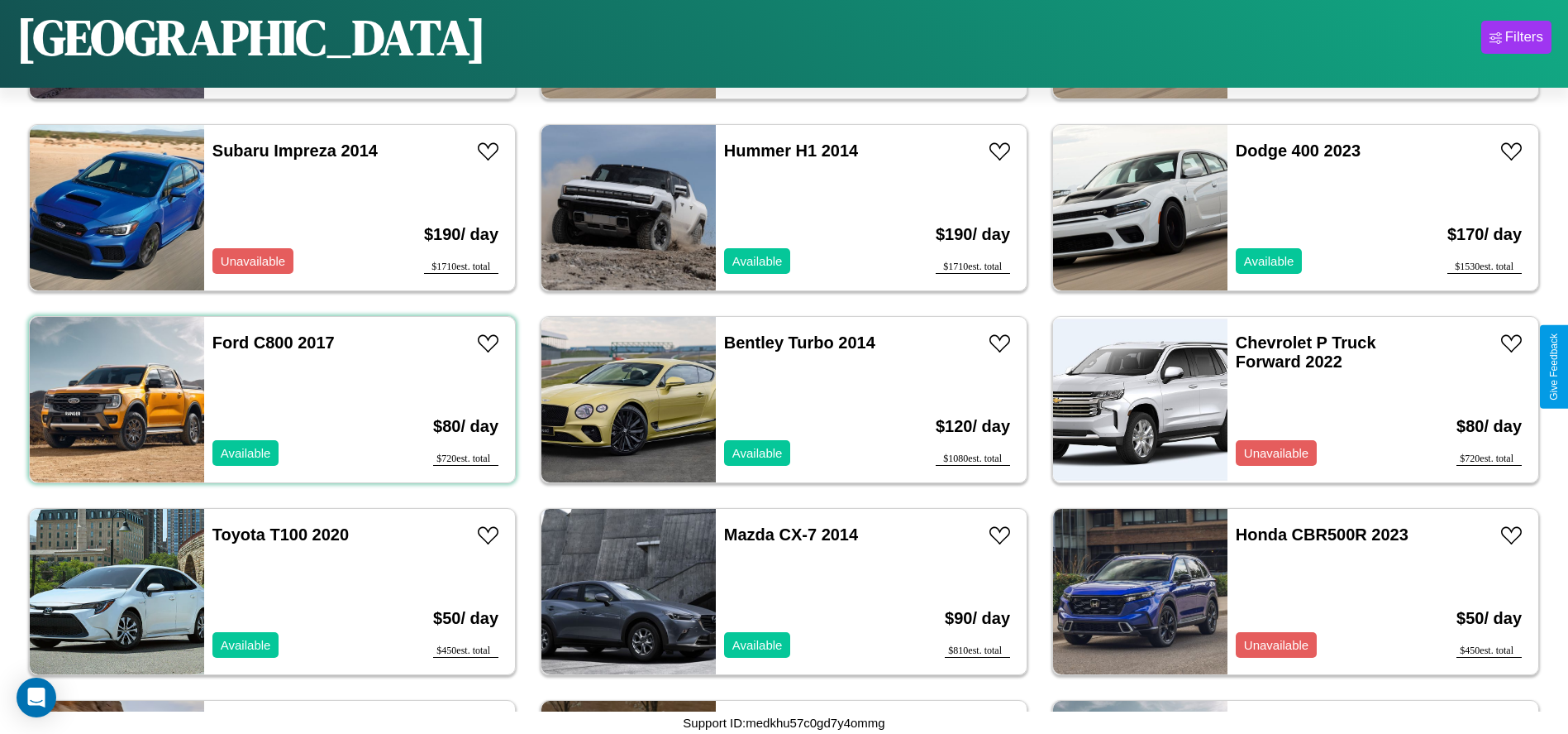
click at [270, 399] on div "Ford C800 2017 Available" at bounding box center [299, 399] width 191 height 165
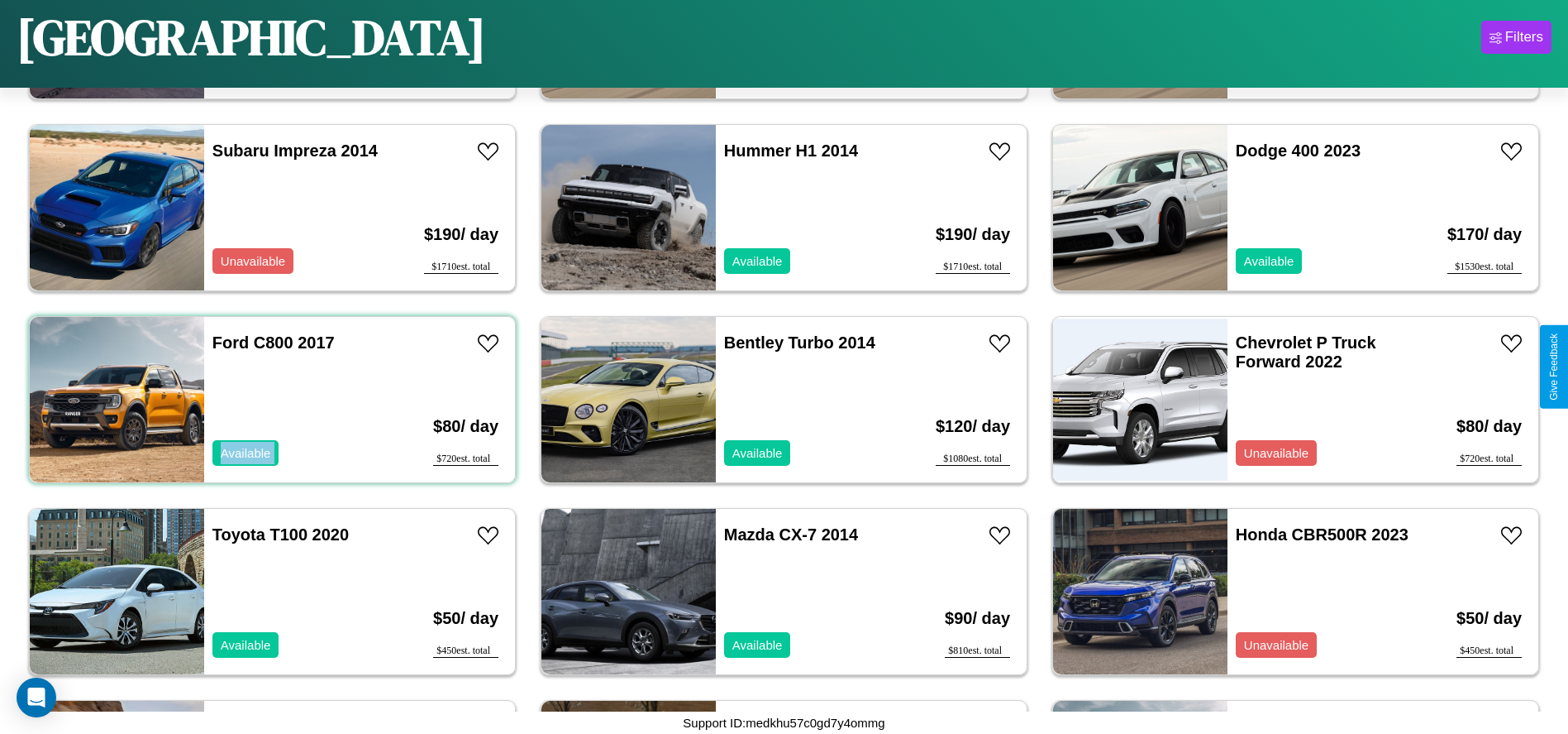
click at [270, 399] on div "Ford C800 2017 Available" at bounding box center [299, 399] width 191 height 165
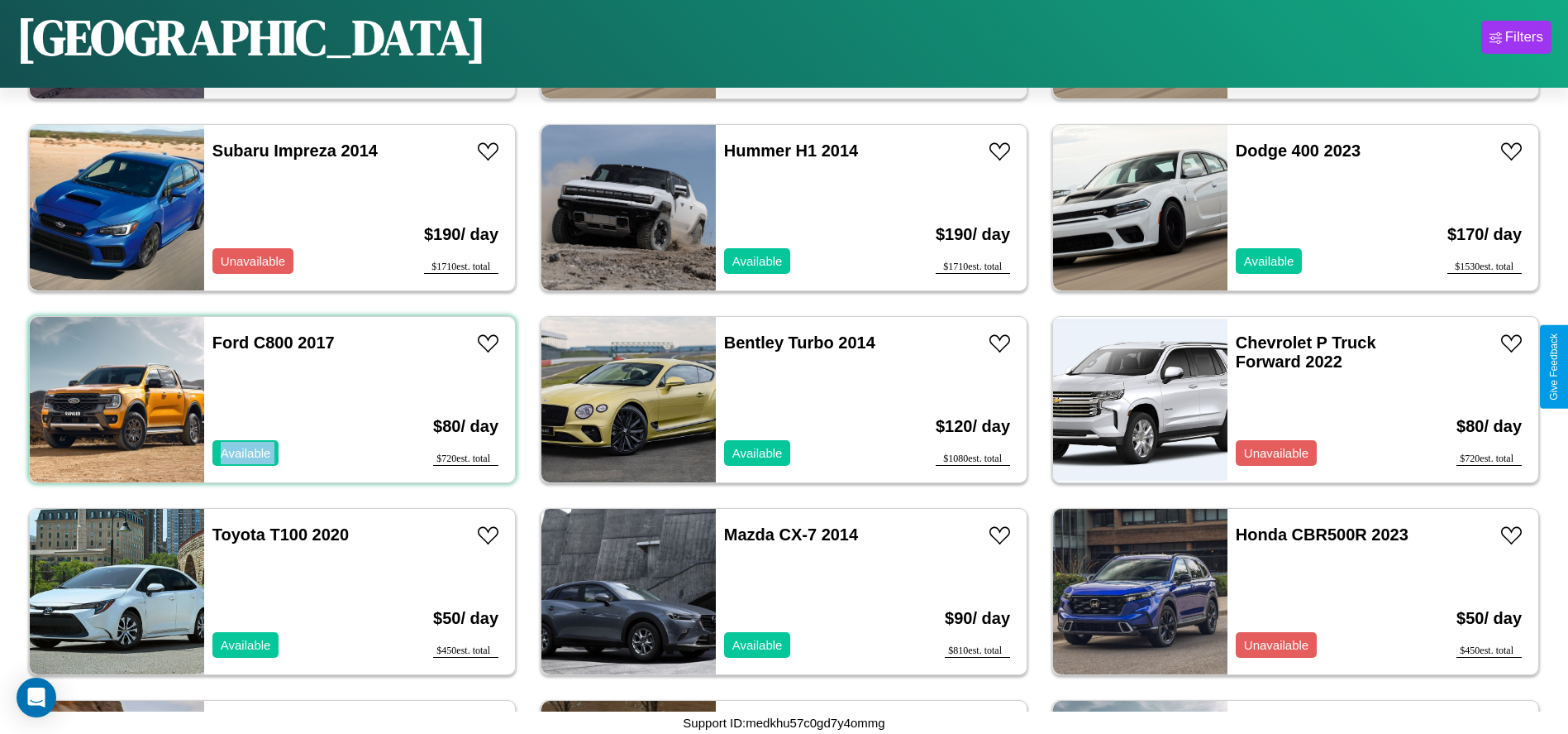
click at [270, 399] on div "Ford C800 2017 Available" at bounding box center [299, 399] width 191 height 165
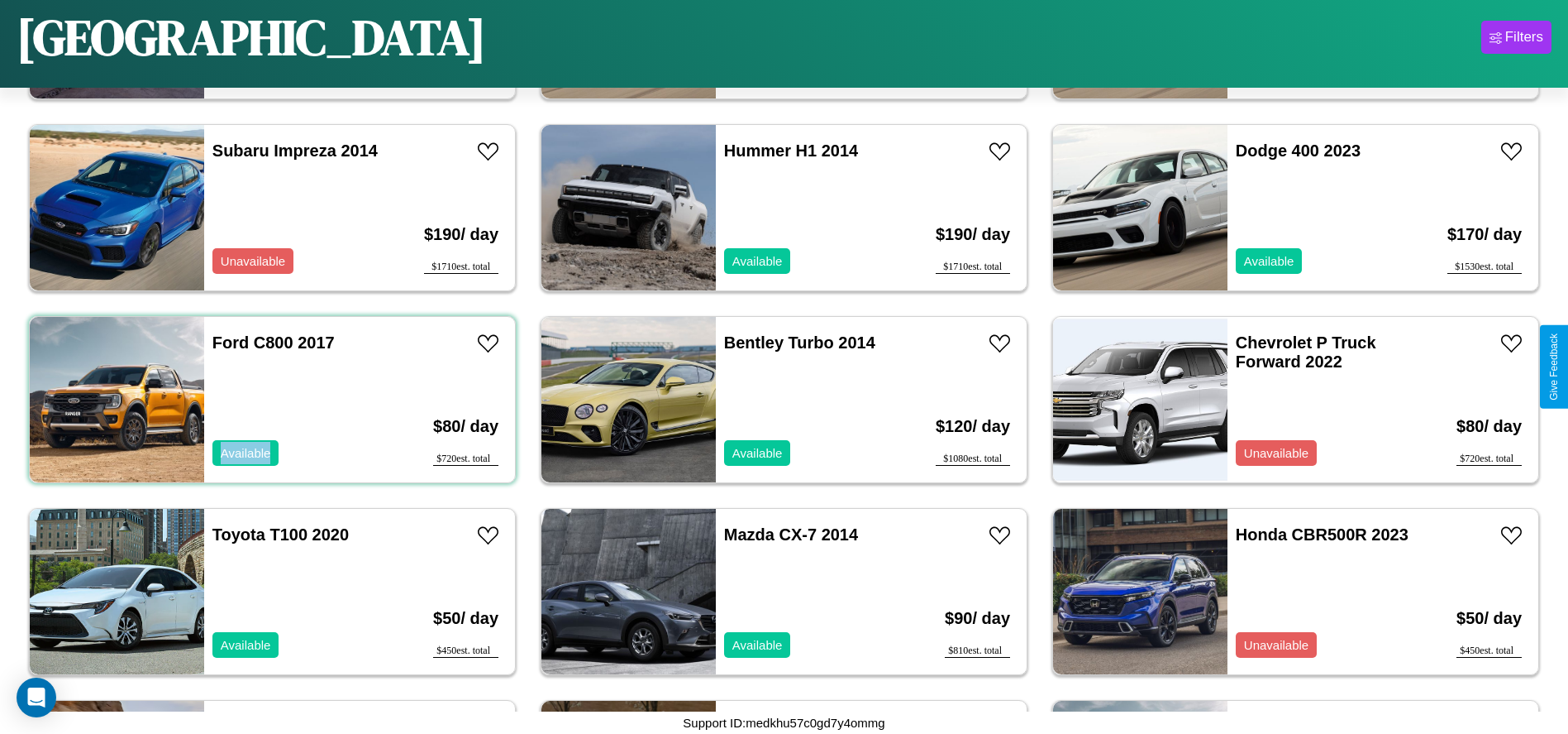
click at [270, 399] on div "Ford C800 2017 Available" at bounding box center [299, 399] width 191 height 165
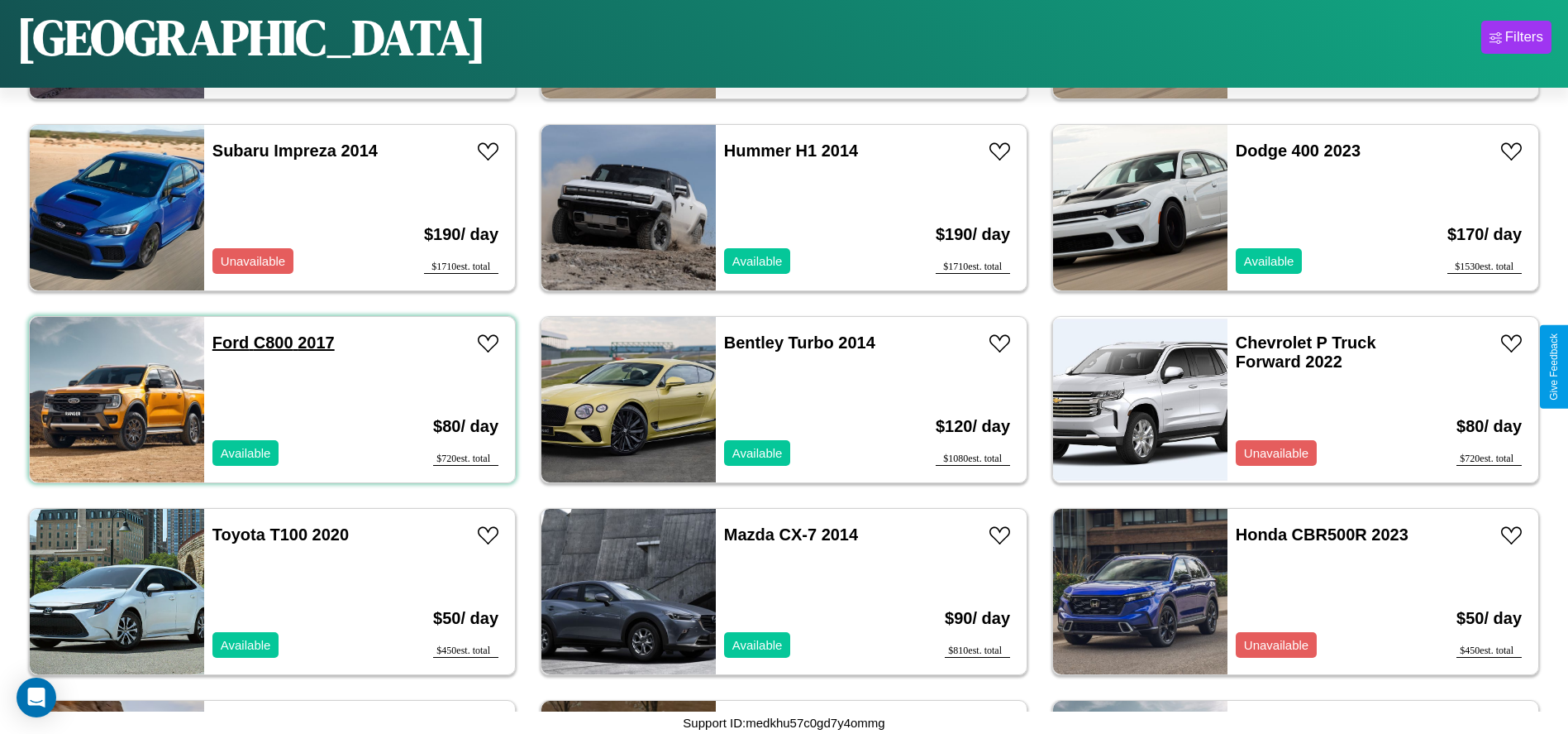
click at [229, 342] on link "Ford C800 2017" at bounding box center [273, 342] width 122 height 18
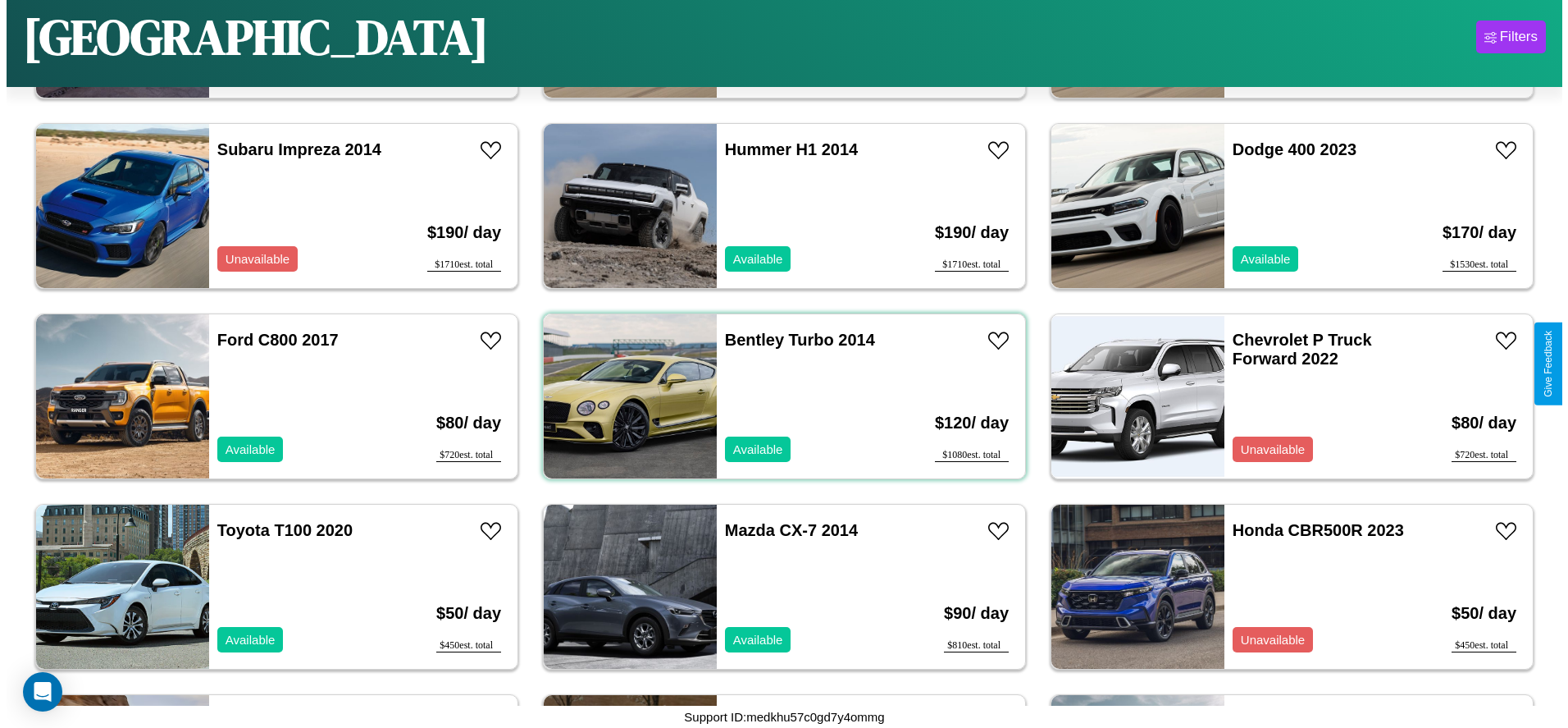
scroll to position [0, 0]
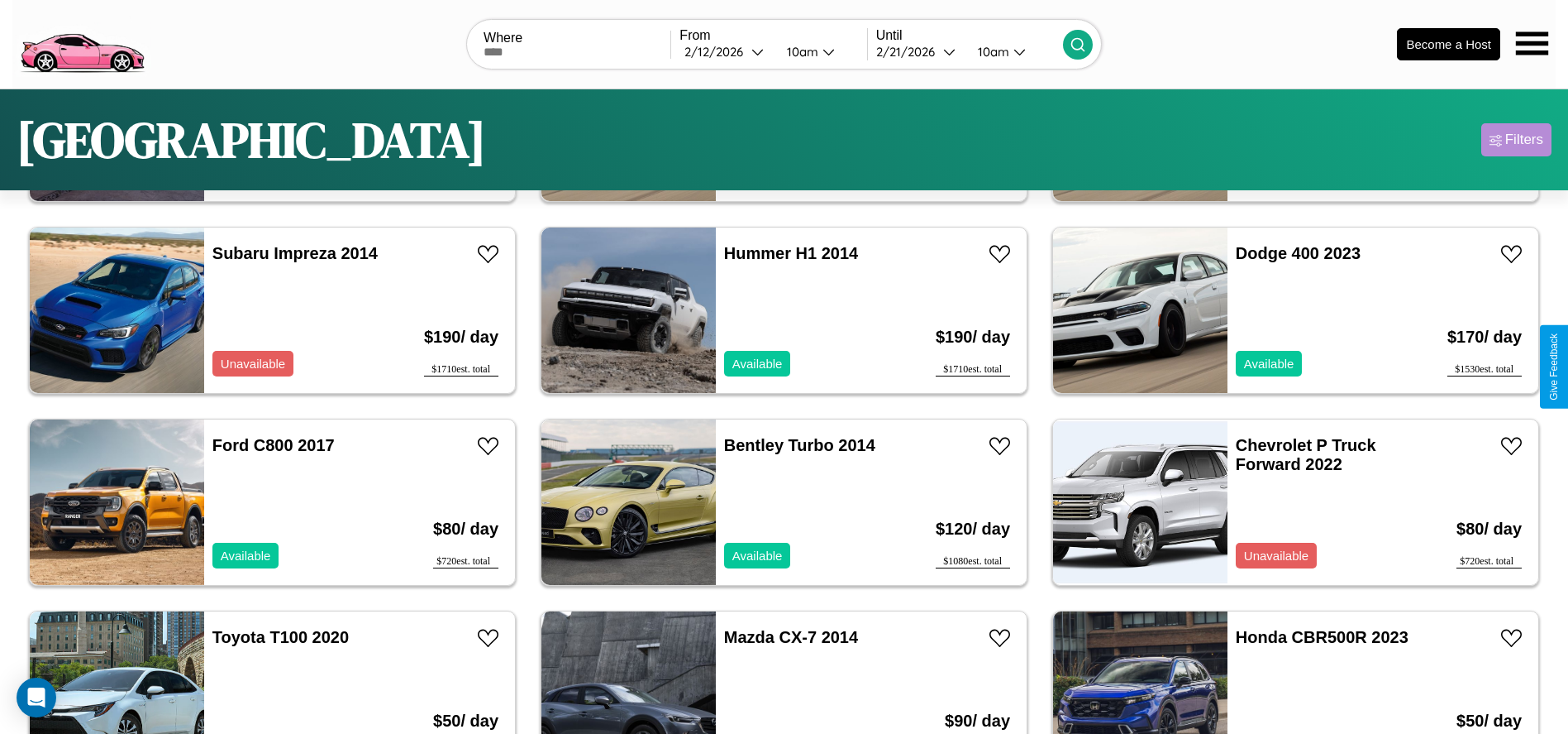
click at [1516, 139] on div "Filters" at bounding box center [1525, 139] width 38 height 16
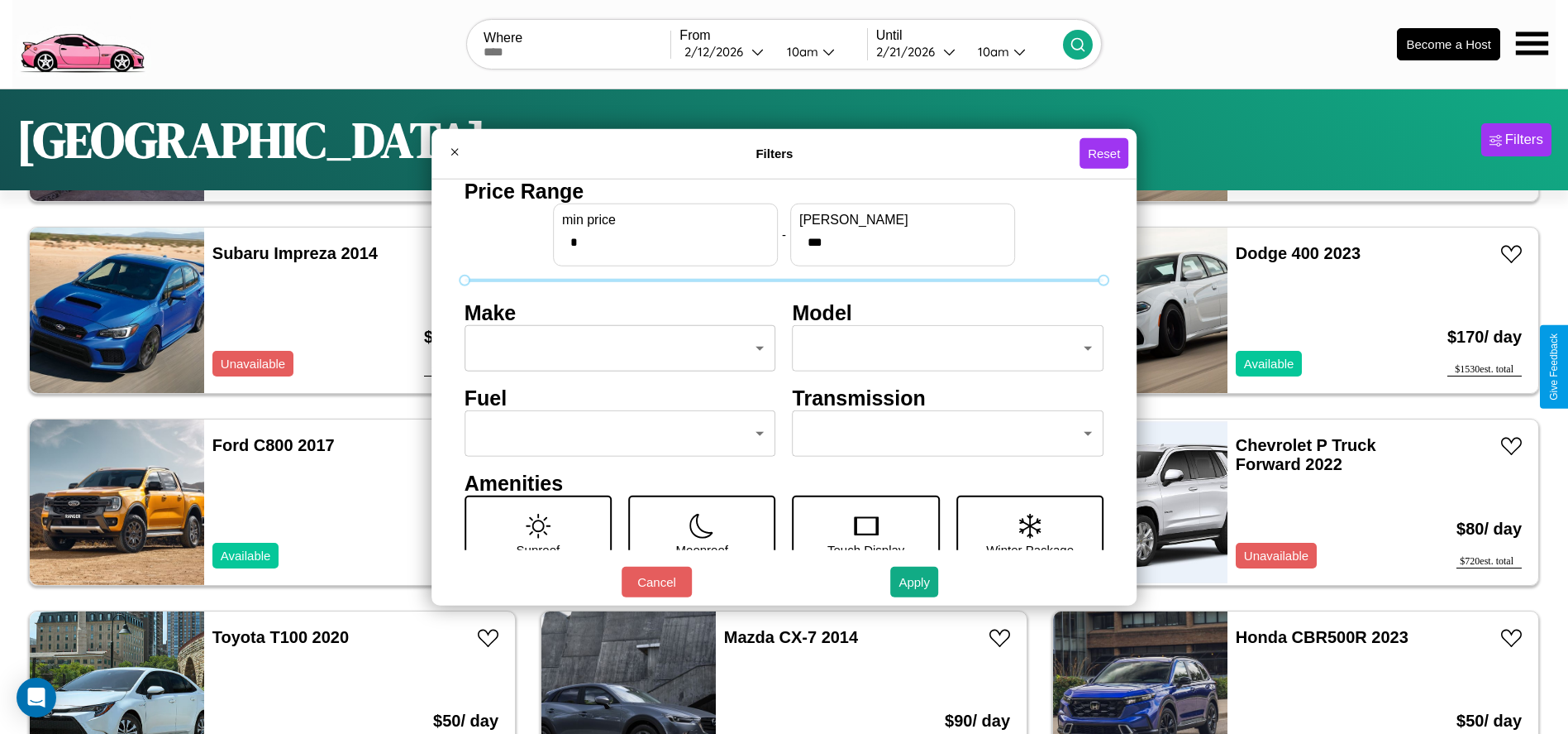
click at [615, 348] on body "CarGo Where From 2 / 12 / 2026 10am Until 2 / 21 / 2026 10am Become a Host Lond…" at bounding box center [784, 418] width 1568 height 836
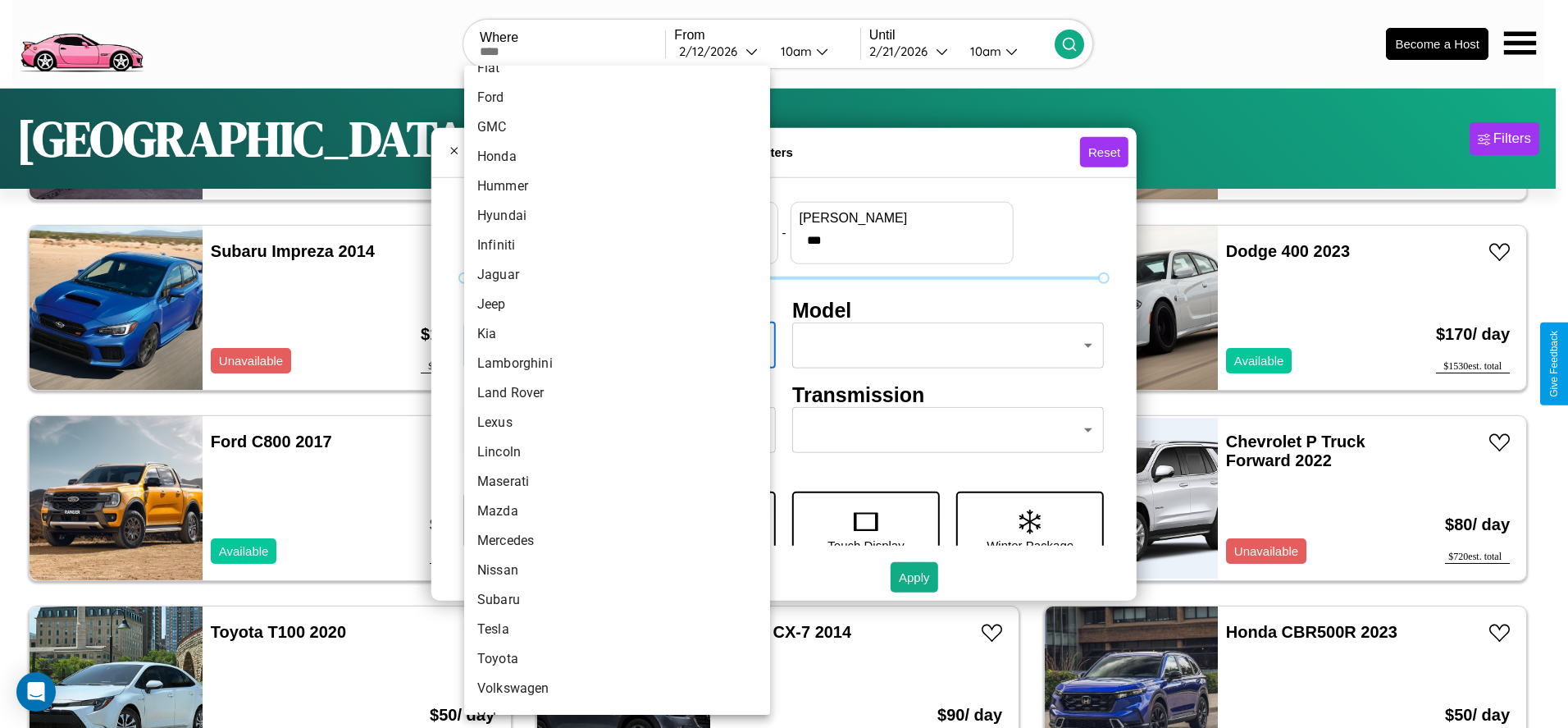
scroll to position [427, 0]
click at [611, 516] on li "Mercedes" at bounding box center [617, 515] width 306 height 30
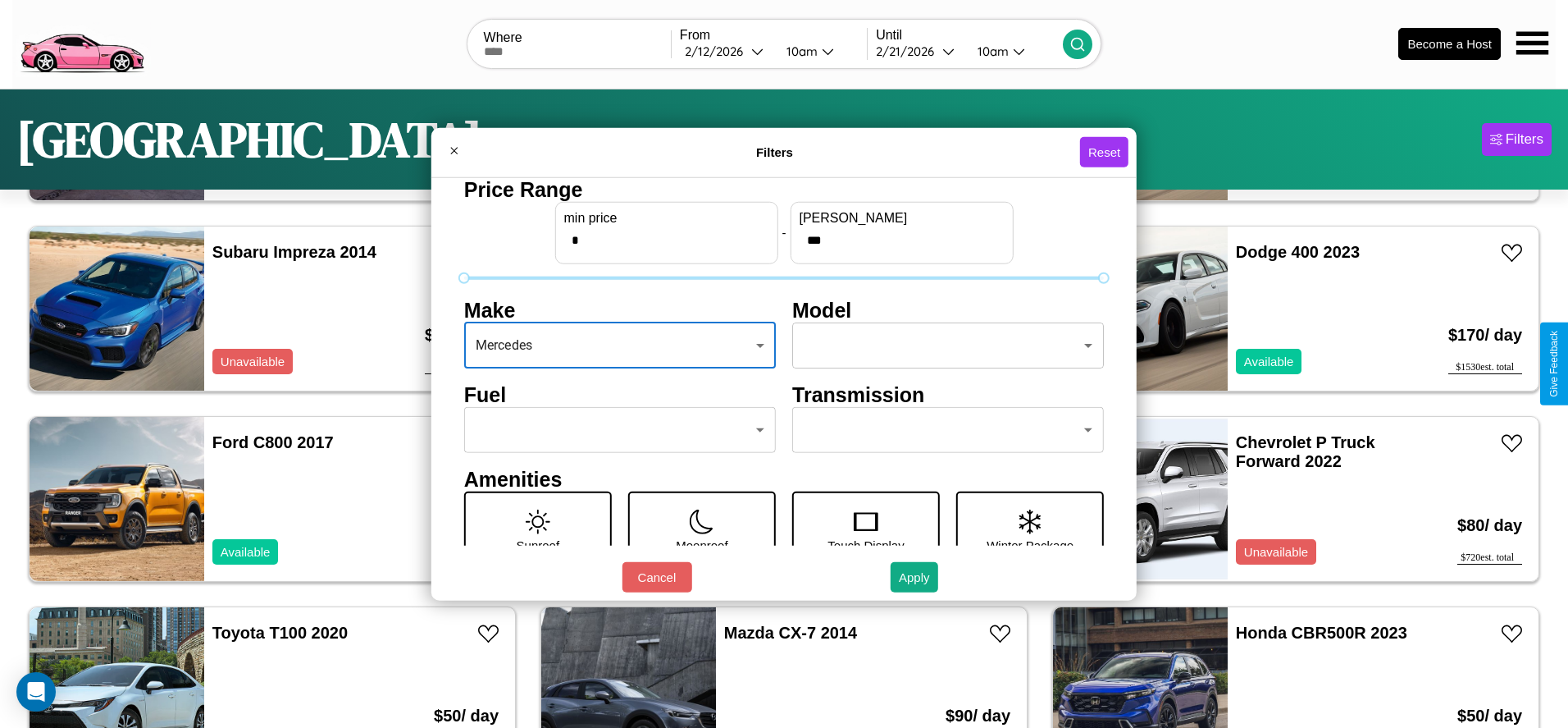
type input "********"
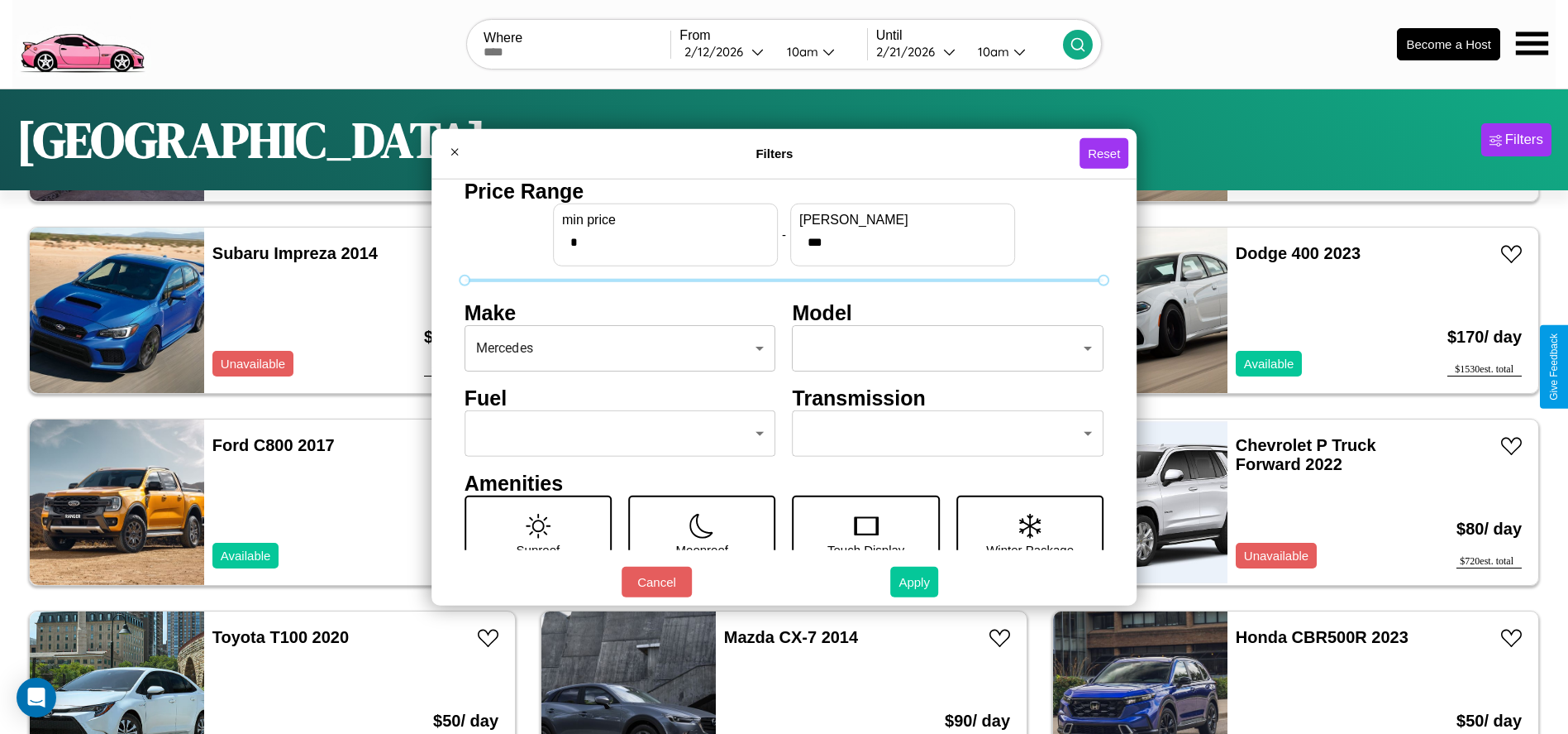
click at [915, 582] on button "Apply" at bounding box center [914, 582] width 48 height 31
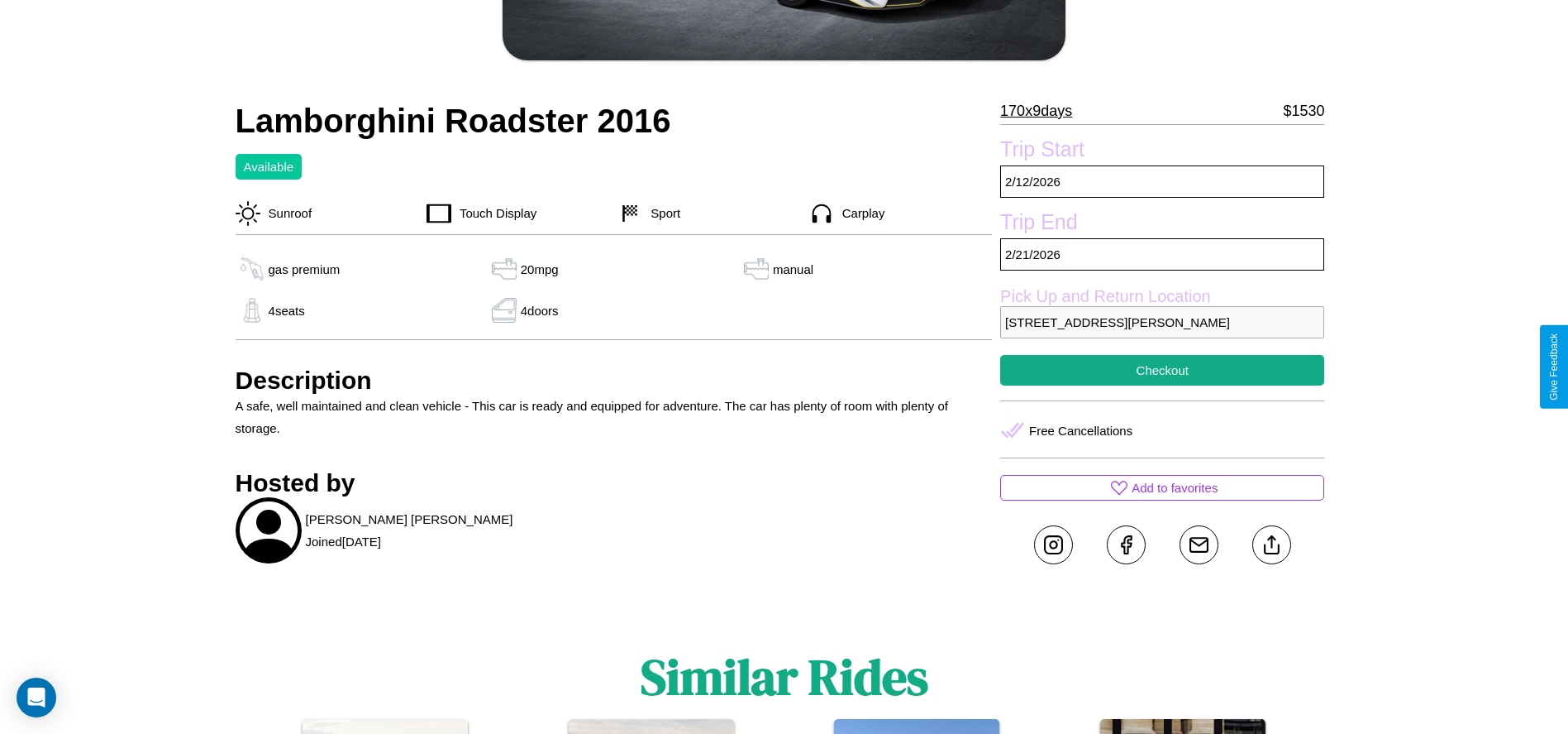
scroll to position [348, 0]
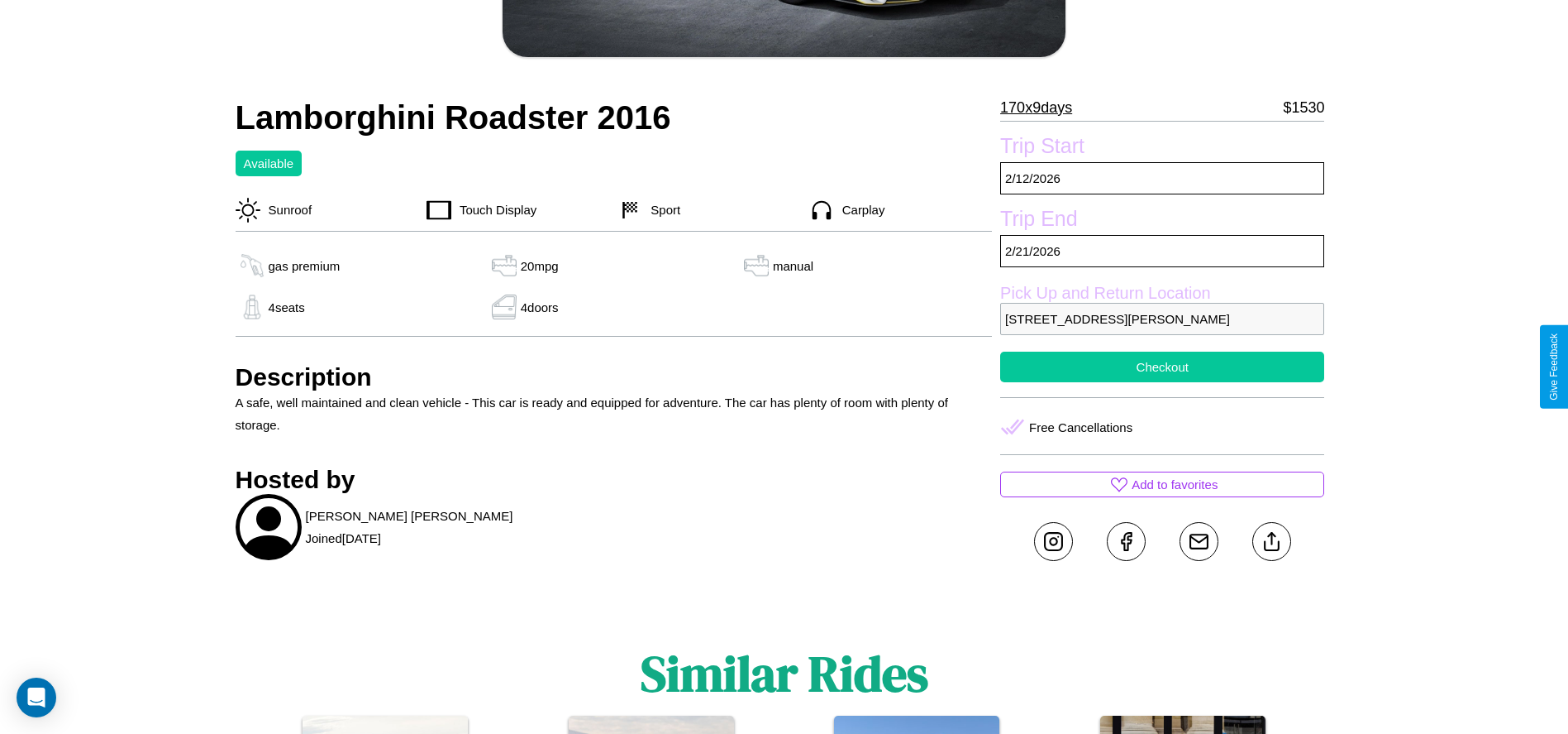
click at [1162, 367] on button "Checkout" at bounding box center [1161, 367] width 324 height 31
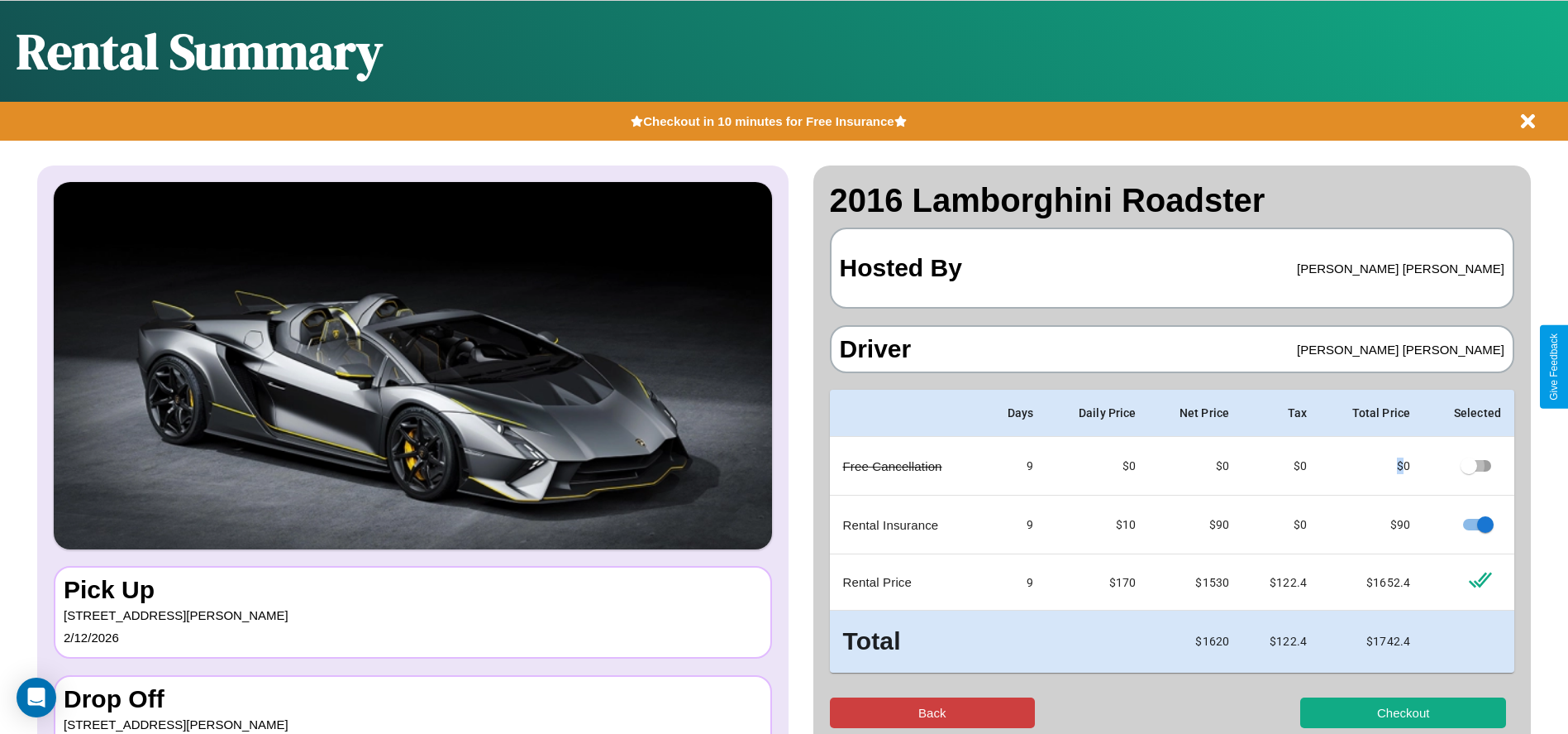
click at [932, 712] on button "Back" at bounding box center [933, 713] width 206 height 31
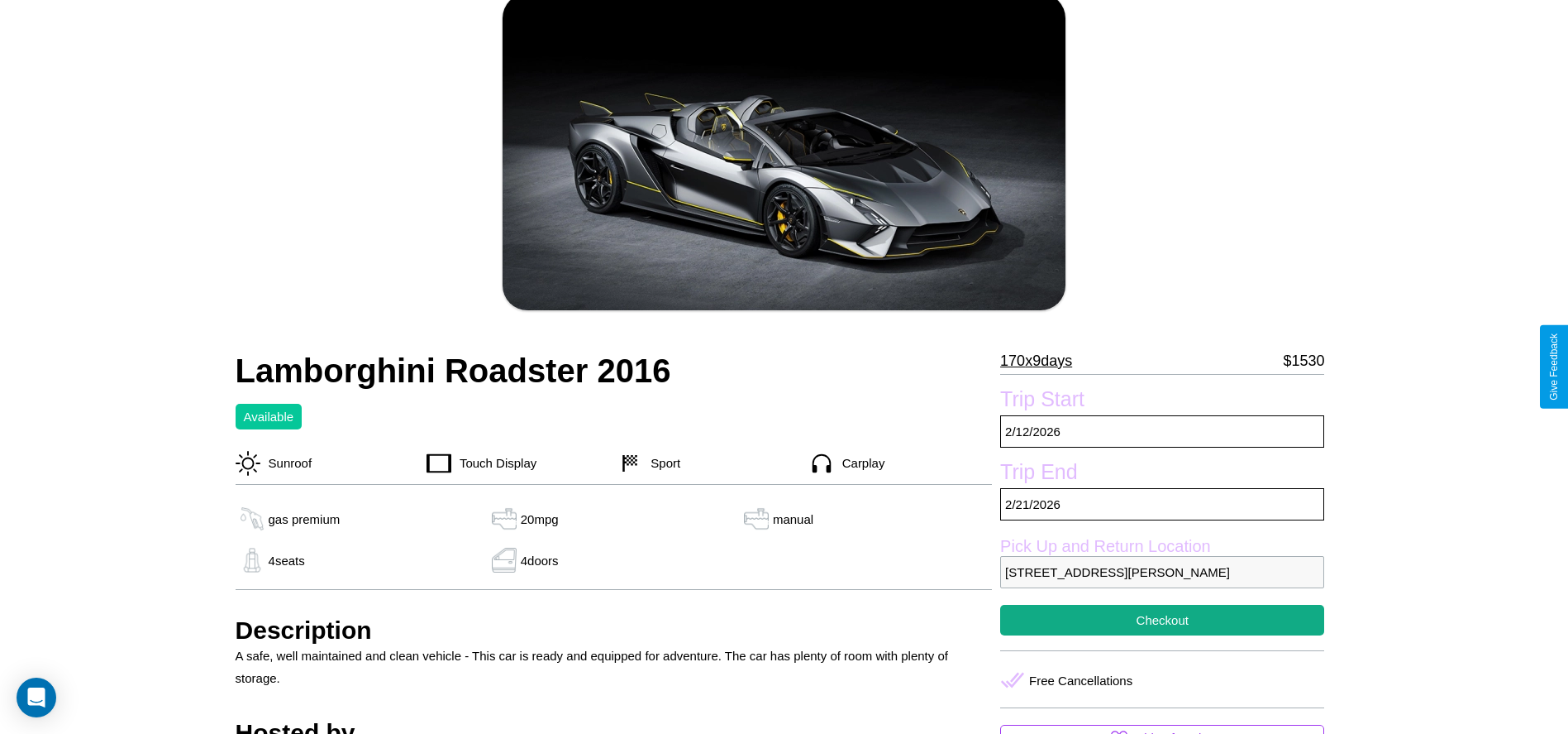
scroll to position [89, 0]
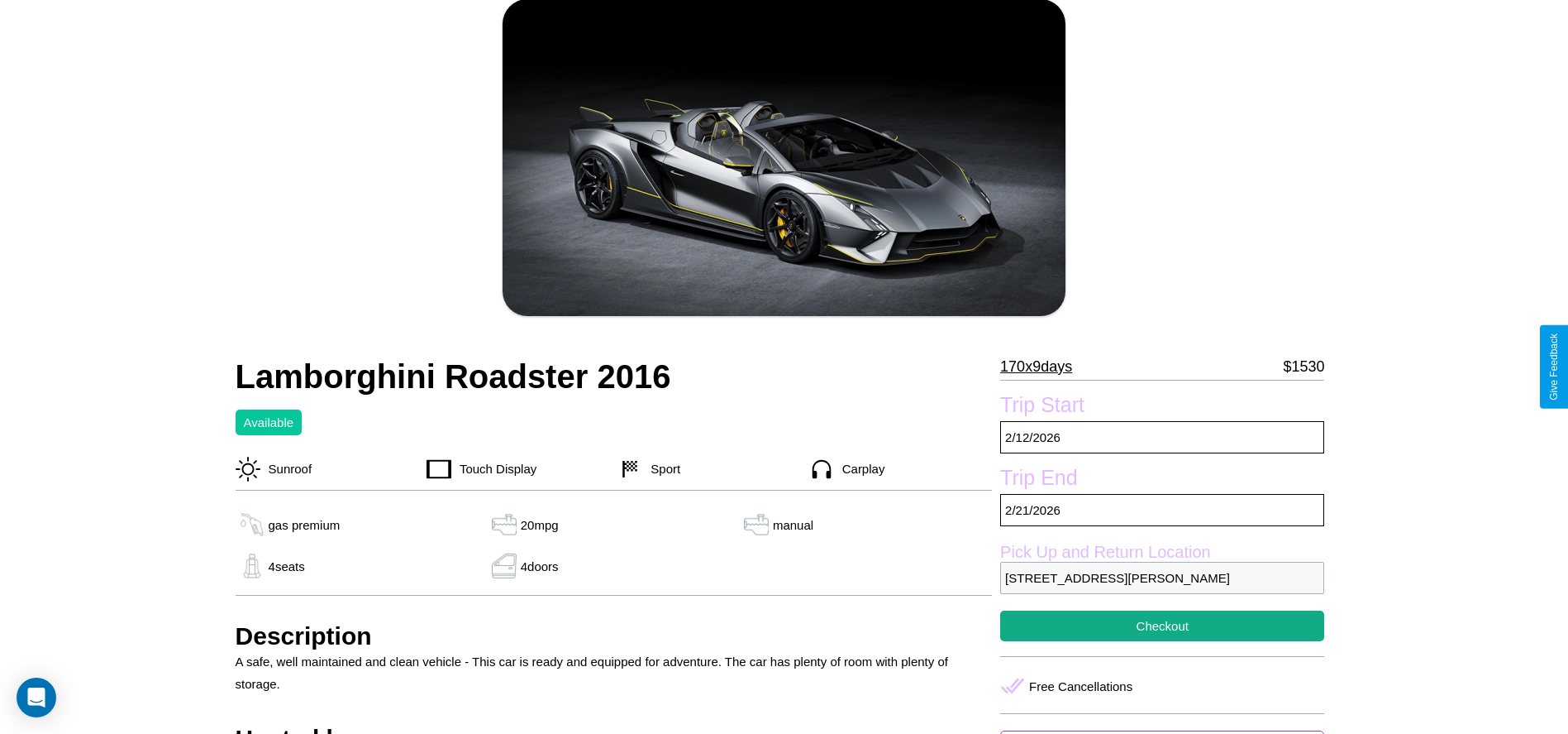
click at [1042, 367] on p "170 x 9 days" at bounding box center [1035, 367] width 72 height 27
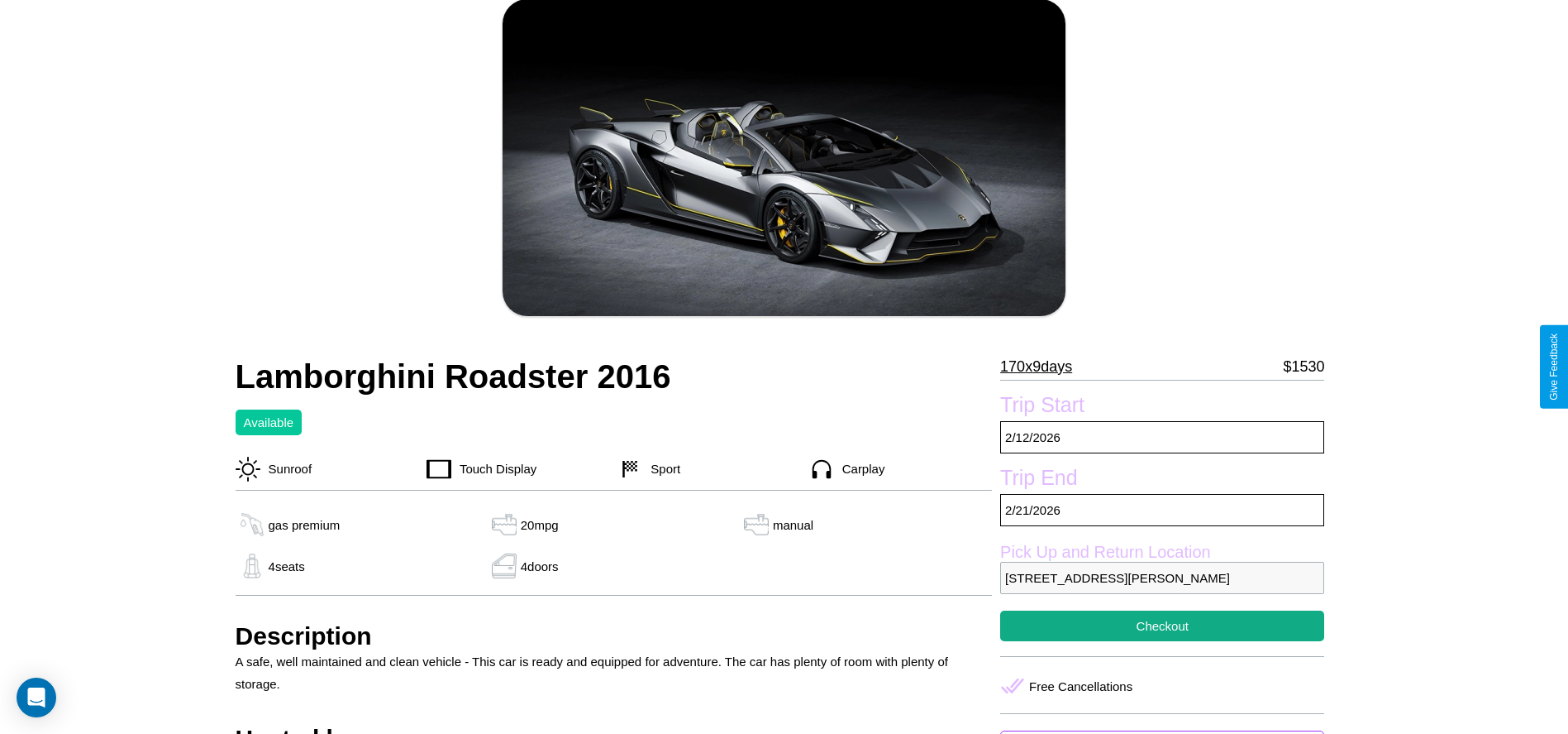
click at [1042, 367] on p "170 x 9 days" at bounding box center [1035, 367] width 72 height 27
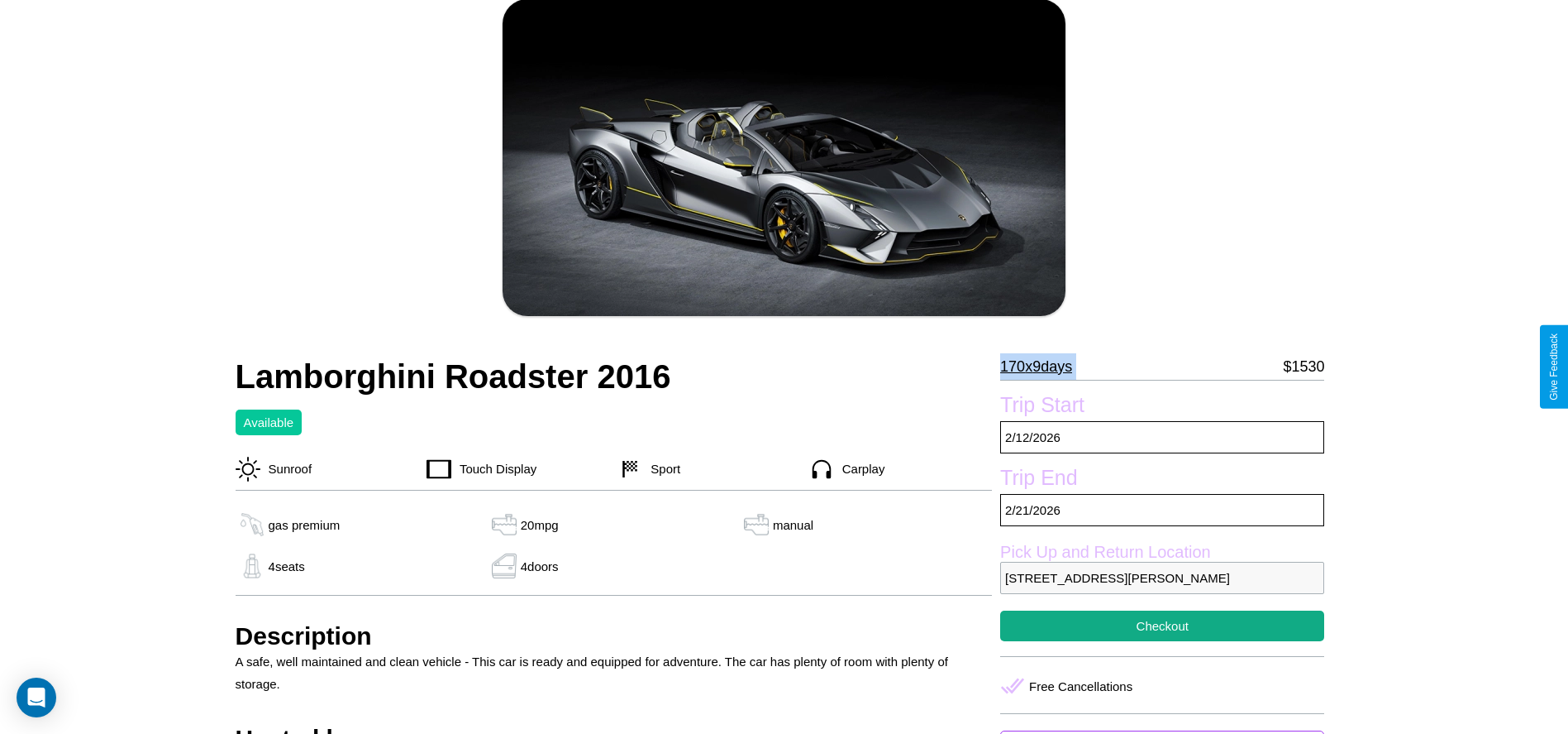
click at [1042, 367] on p "170 x 9 days" at bounding box center [1035, 367] width 72 height 27
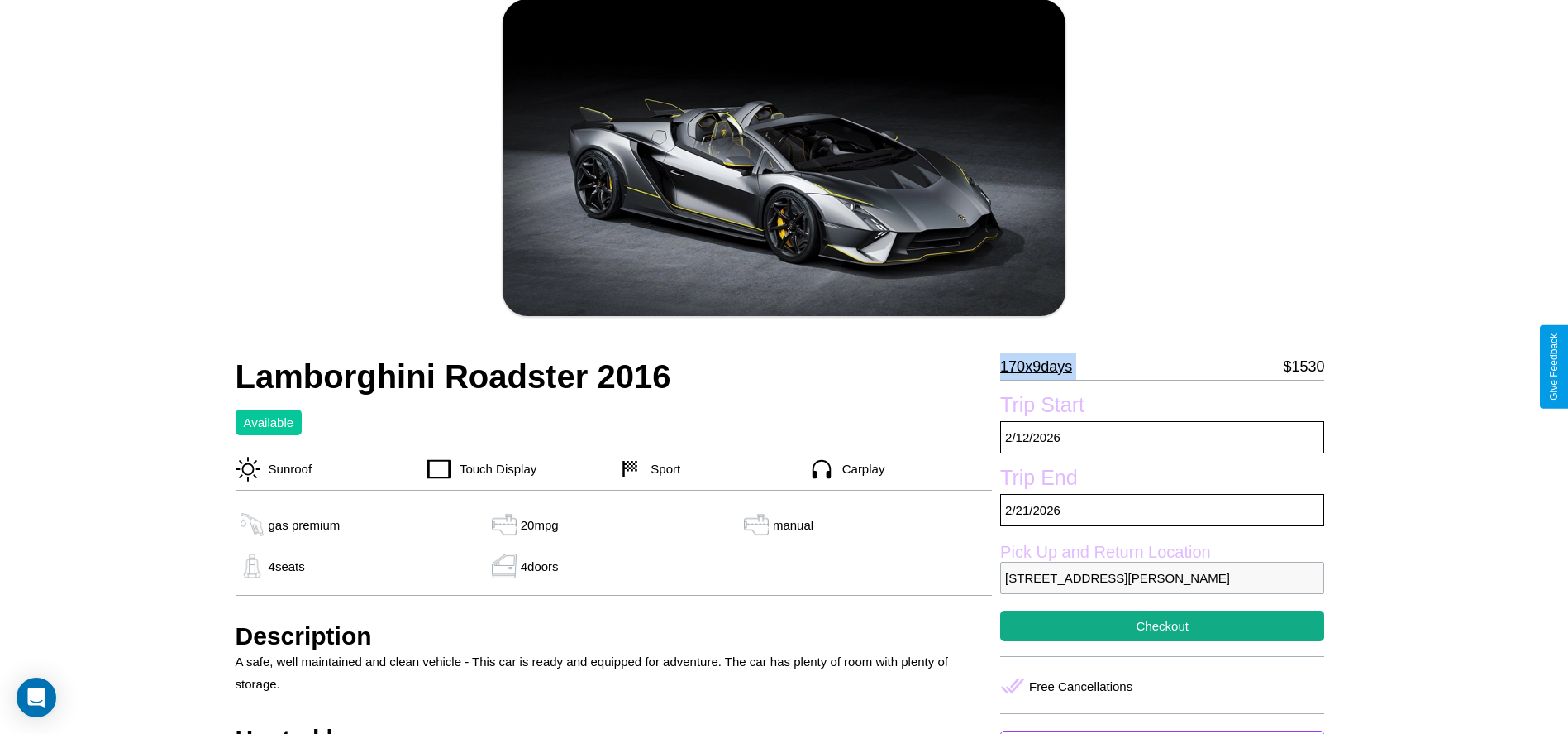
click at [1042, 367] on p "170 x 9 days" at bounding box center [1035, 367] width 72 height 27
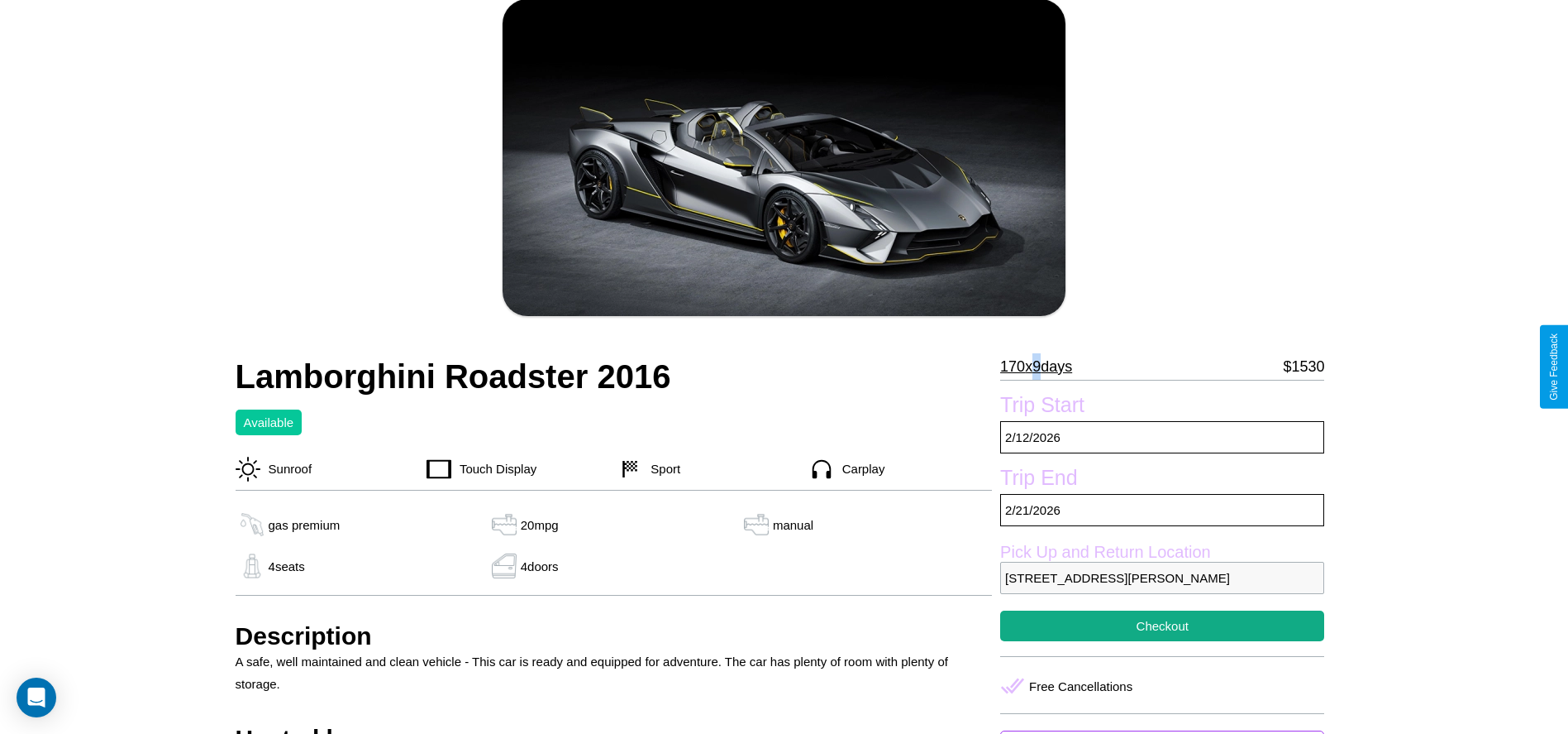
click at [1042, 367] on p "170 x 9 days" at bounding box center [1035, 367] width 72 height 27
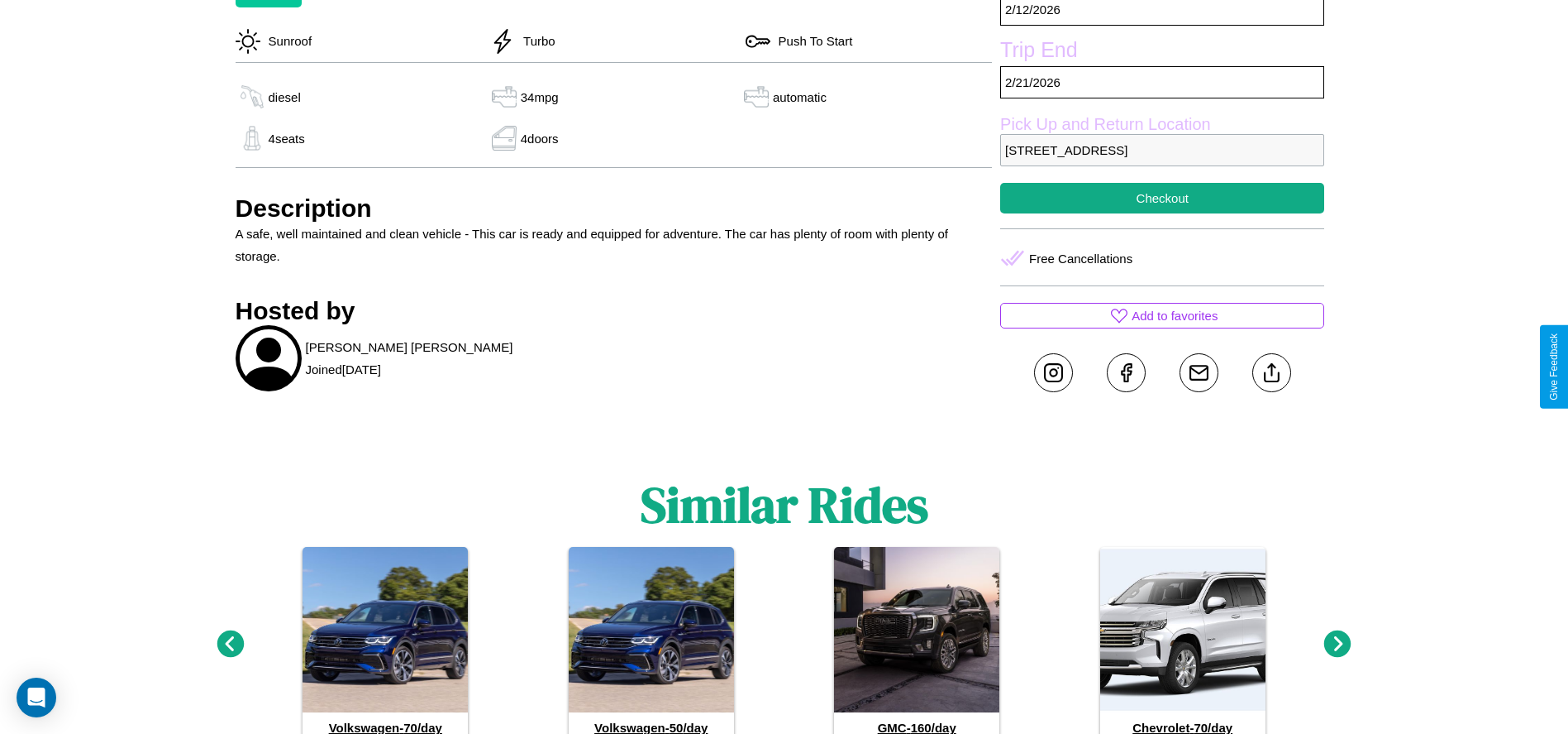
scroll to position [601, 0]
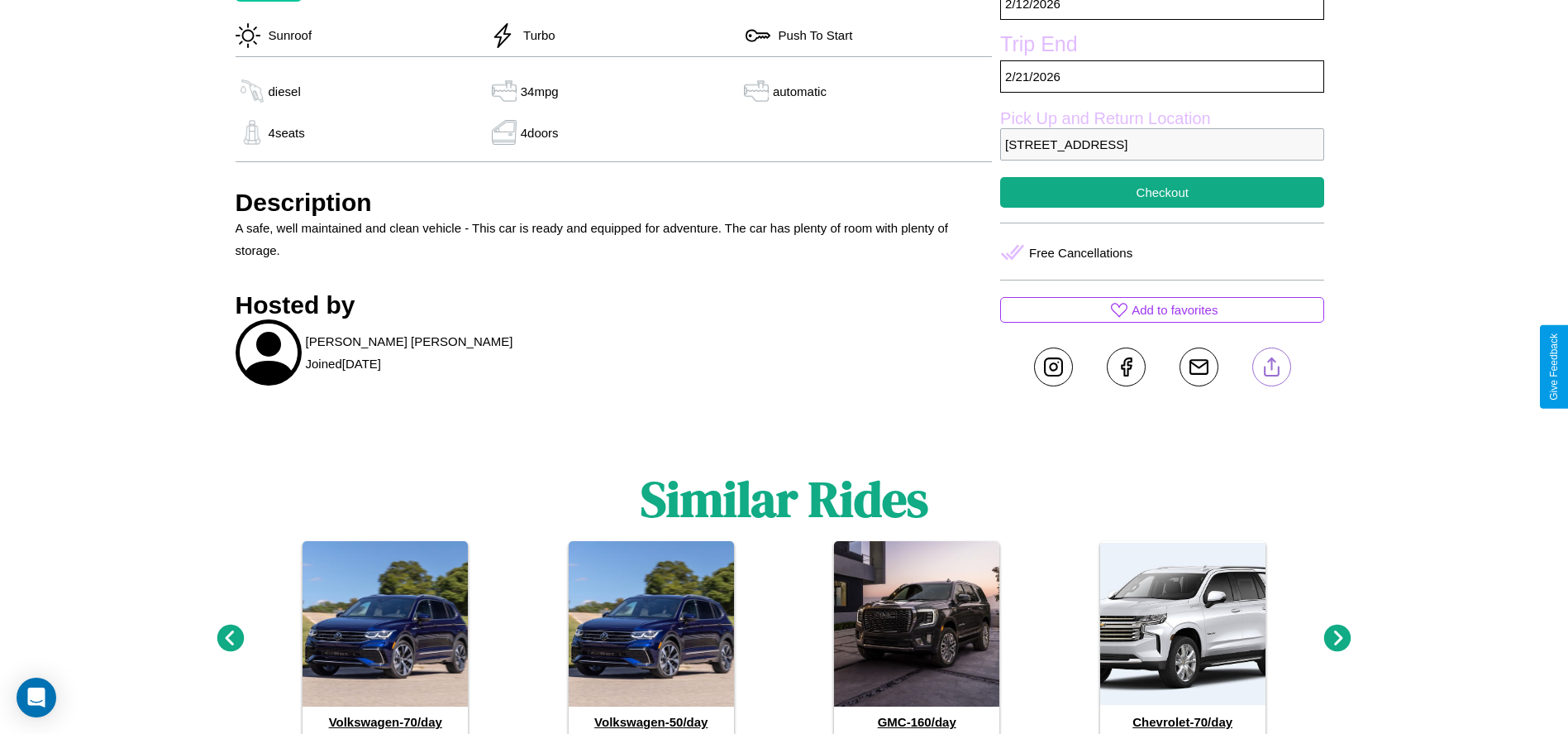
click at [1272, 367] on line at bounding box center [1272, 364] width 0 height 12
